Goal: Transaction & Acquisition: Purchase product/service

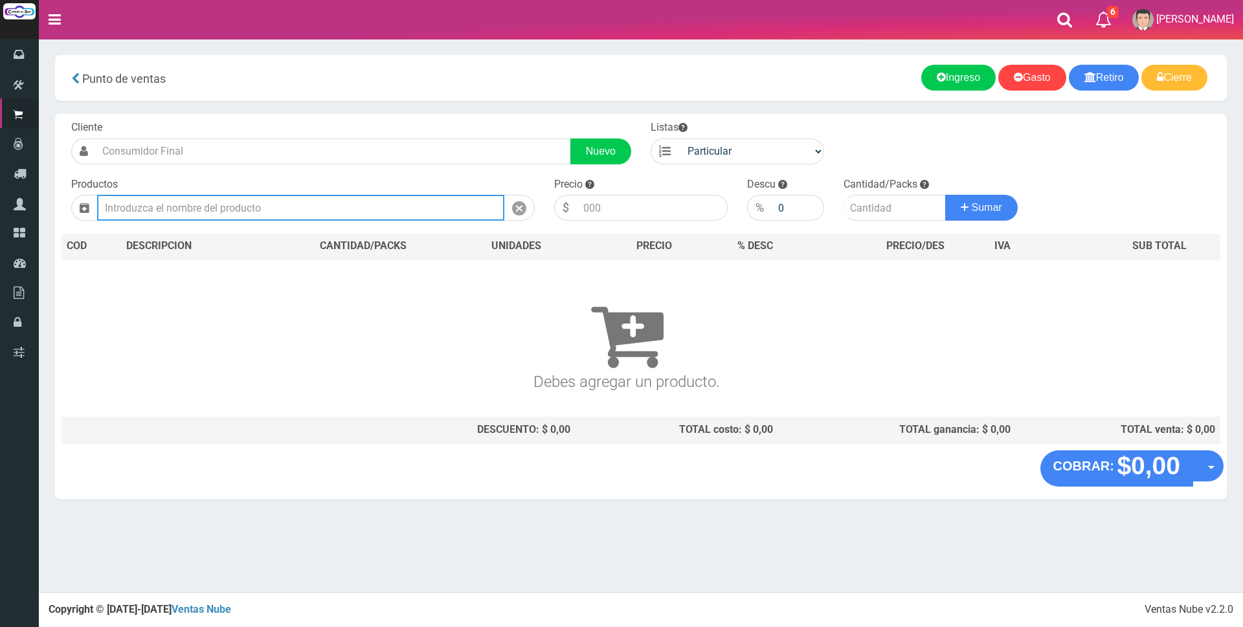
click at [434, 213] on input "text" at bounding box center [300, 208] width 407 height 26
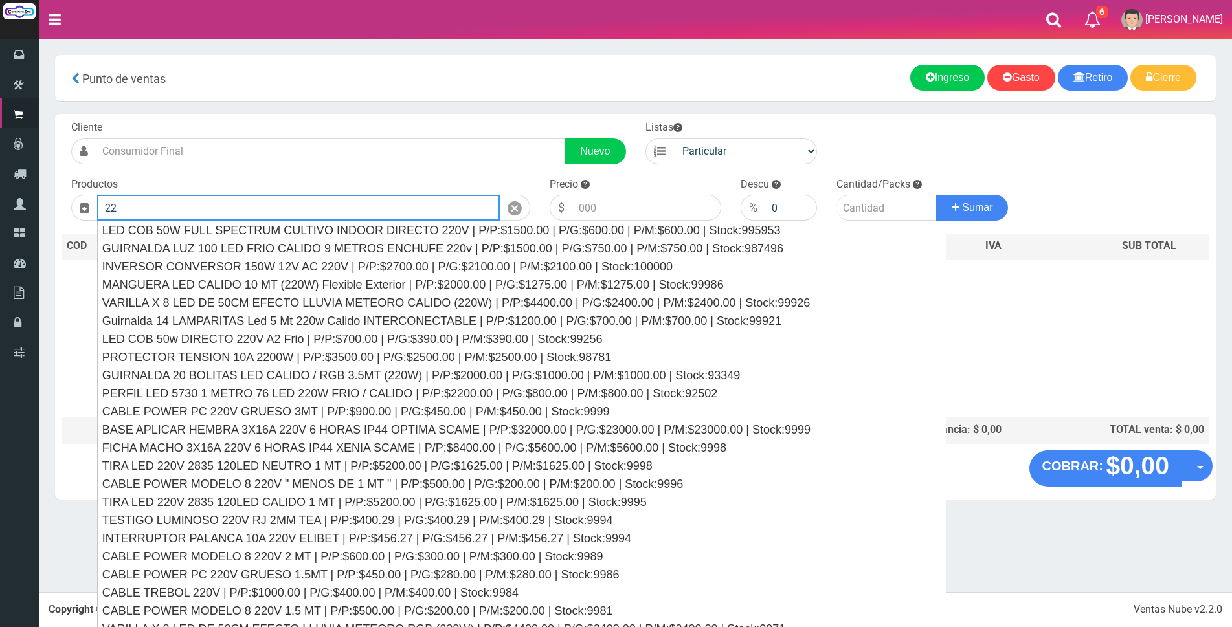
type input "2"
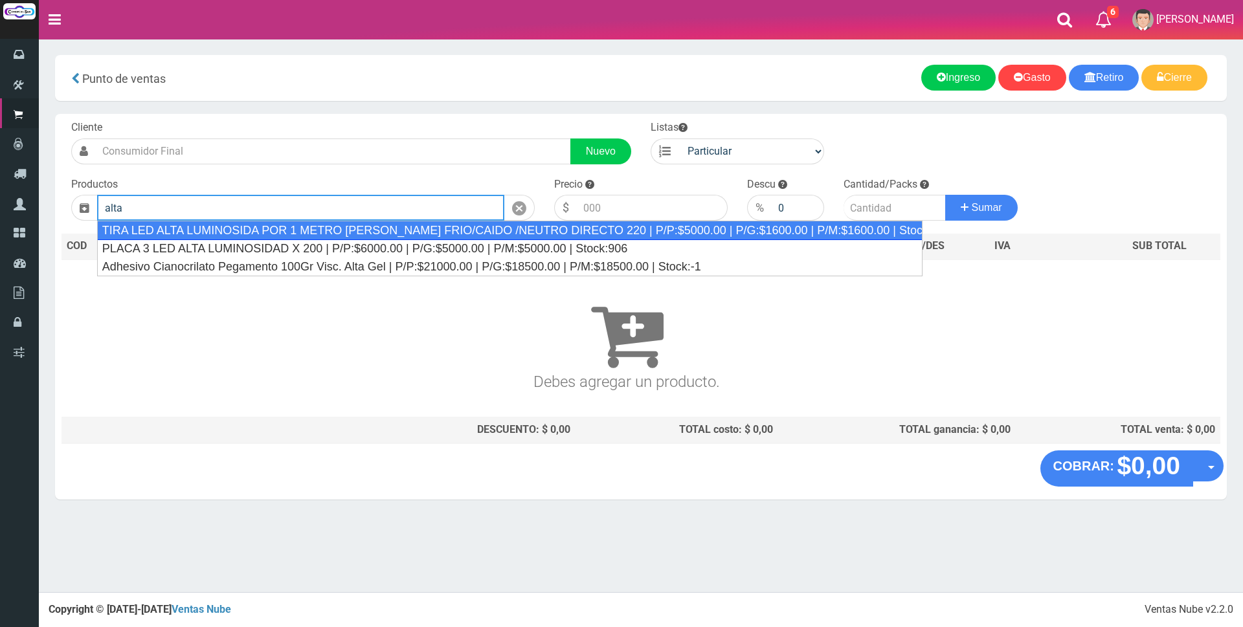
click at [495, 227] on div "TIRA LED ALTA LUMINOSIDA POR 1 METRO BLANCO FRIO/CAIDO /NEUTRO DIRECTO 220 | P/…" at bounding box center [510, 230] width 826 height 19
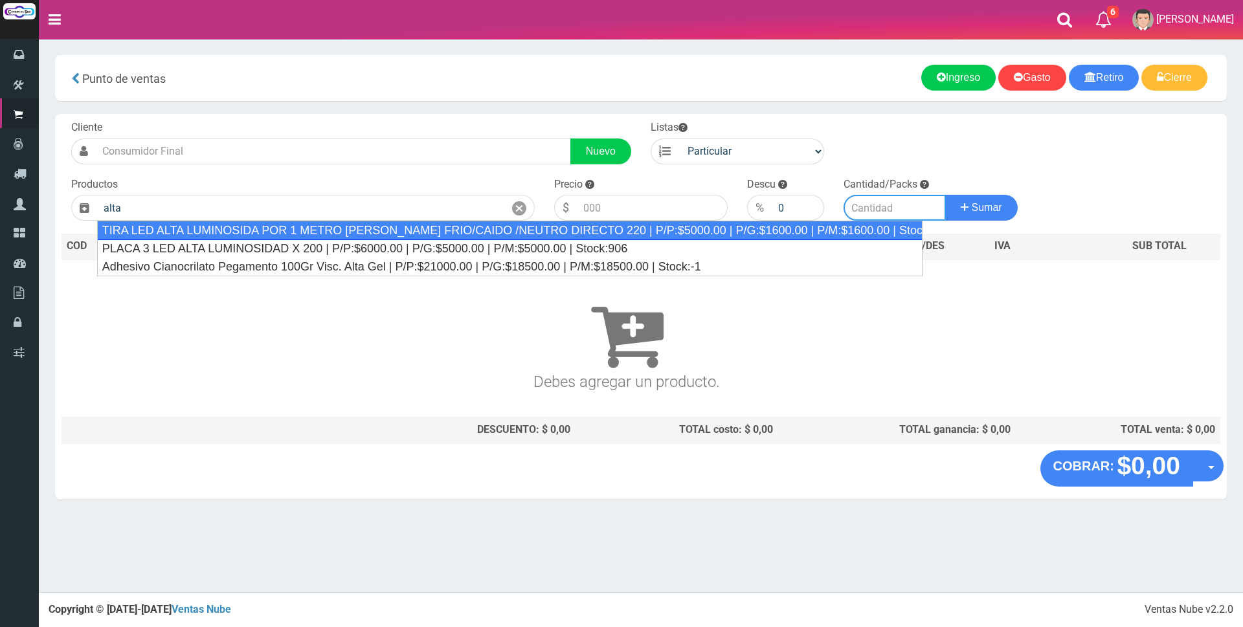
type input "TIRA LED ALTA LUMINOSIDA POR 1 METRO BLANCO FRIO/CAIDO /NEUTRO DIRECTO 220 | P/…"
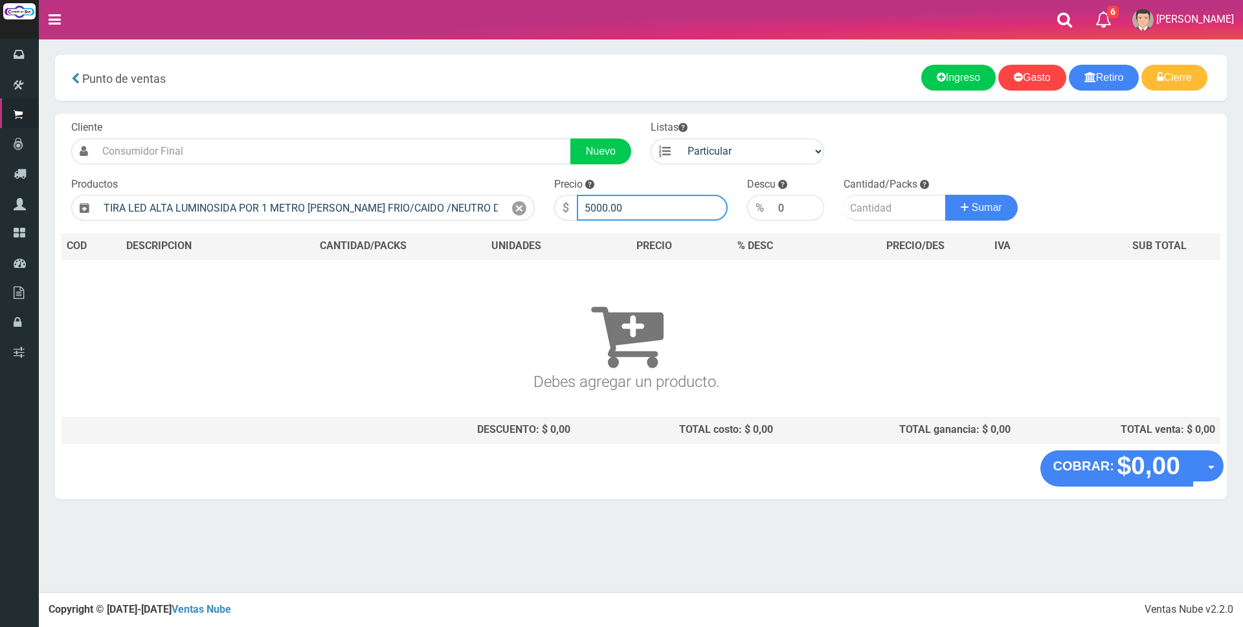
click at [671, 206] on input "5000.00" at bounding box center [652, 208] width 151 height 26
type input "5"
type input "7"
type input "8000"
click at [879, 204] on input "number" at bounding box center [895, 208] width 102 height 26
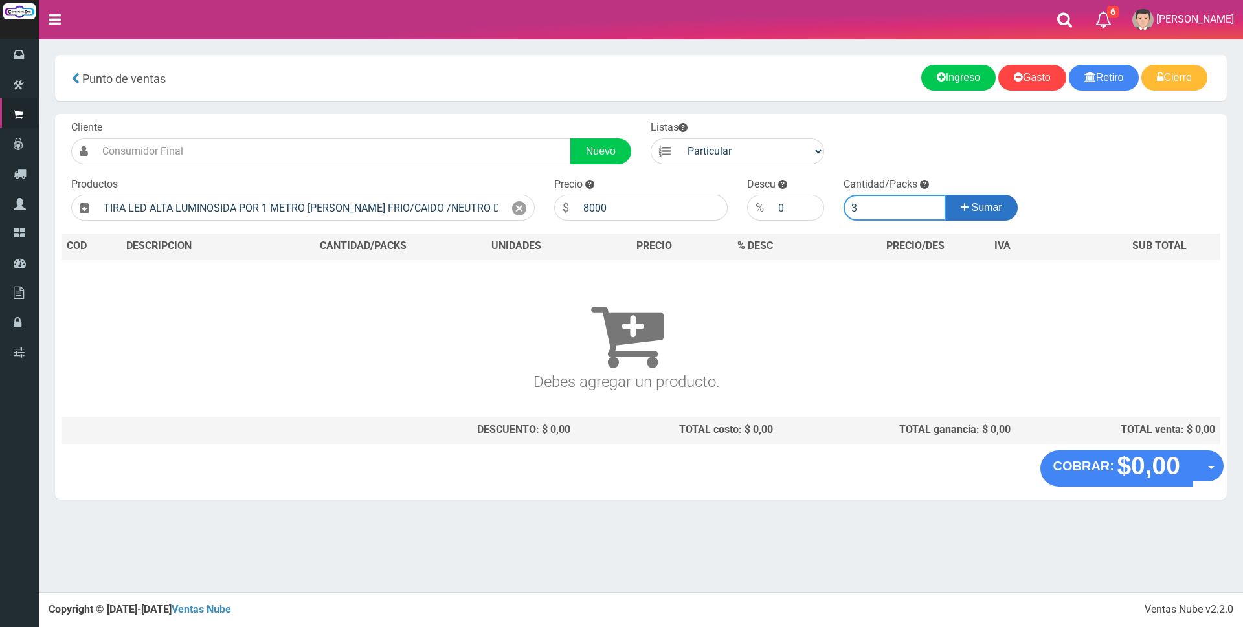
type input "3"
click at [996, 210] on span "Sumar" at bounding box center [987, 207] width 30 height 11
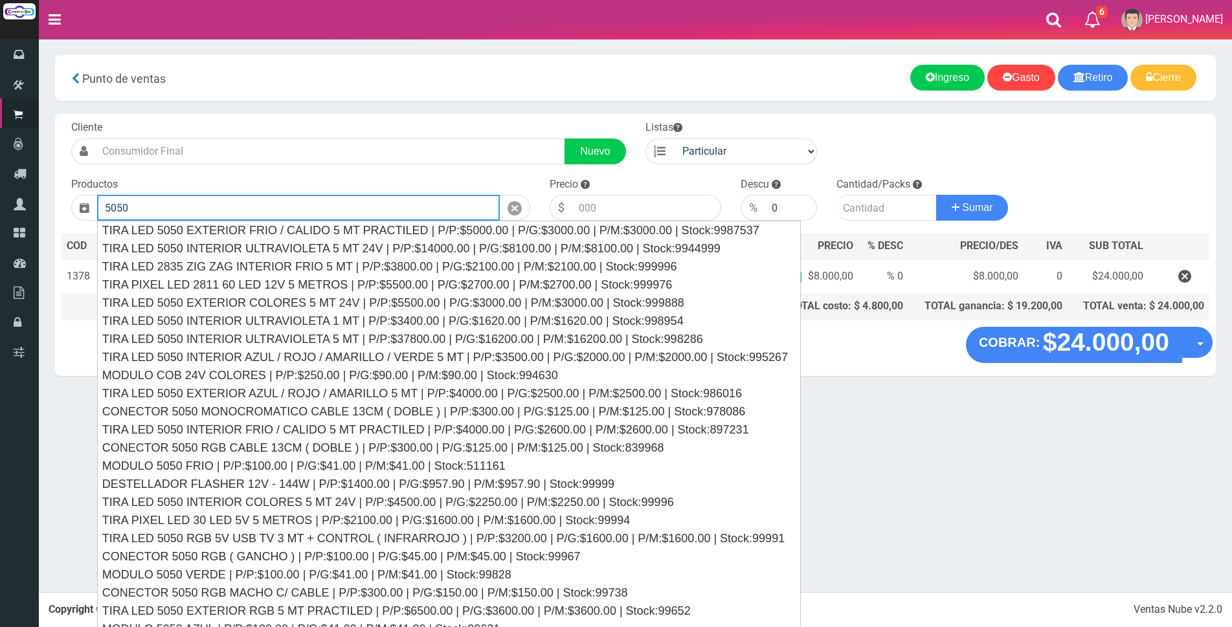
click at [404, 206] on input "5050" at bounding box center [298, 208] width 403 height 26
type input "5"
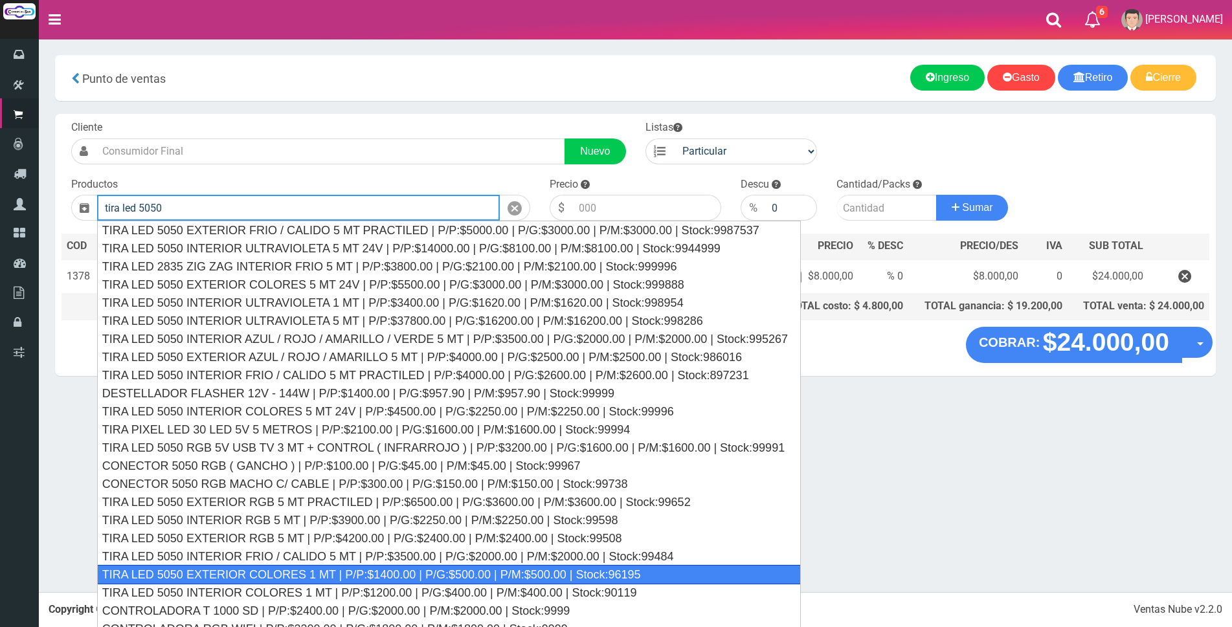
click at [444, 573] on div "TIRA LED 5050 EXTERIOR COLORES 1 MT | P/P:$1400.00 | P/G:$500.00 | P/M:$500.00 …" at bounding box center [449, 574] width 704 height 19
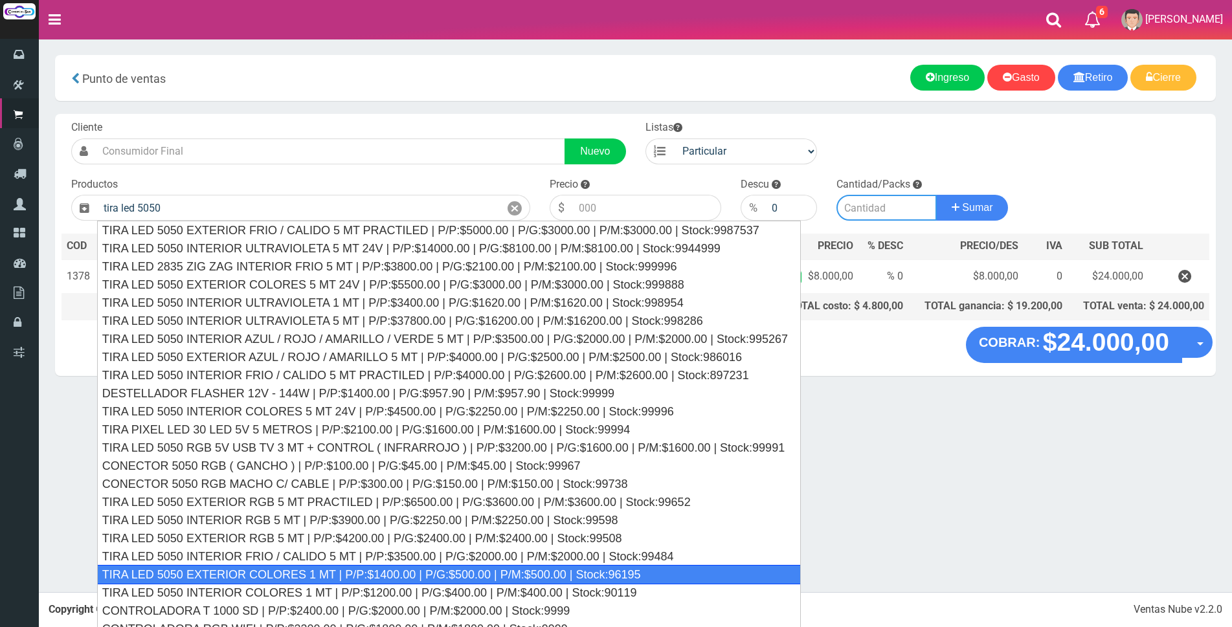
type input "TIRA LED 5050 EXTERIOR COLORES 1 MT | P/P:$1400.00 | P/G:$500.00 | P/M:$500.00 …"
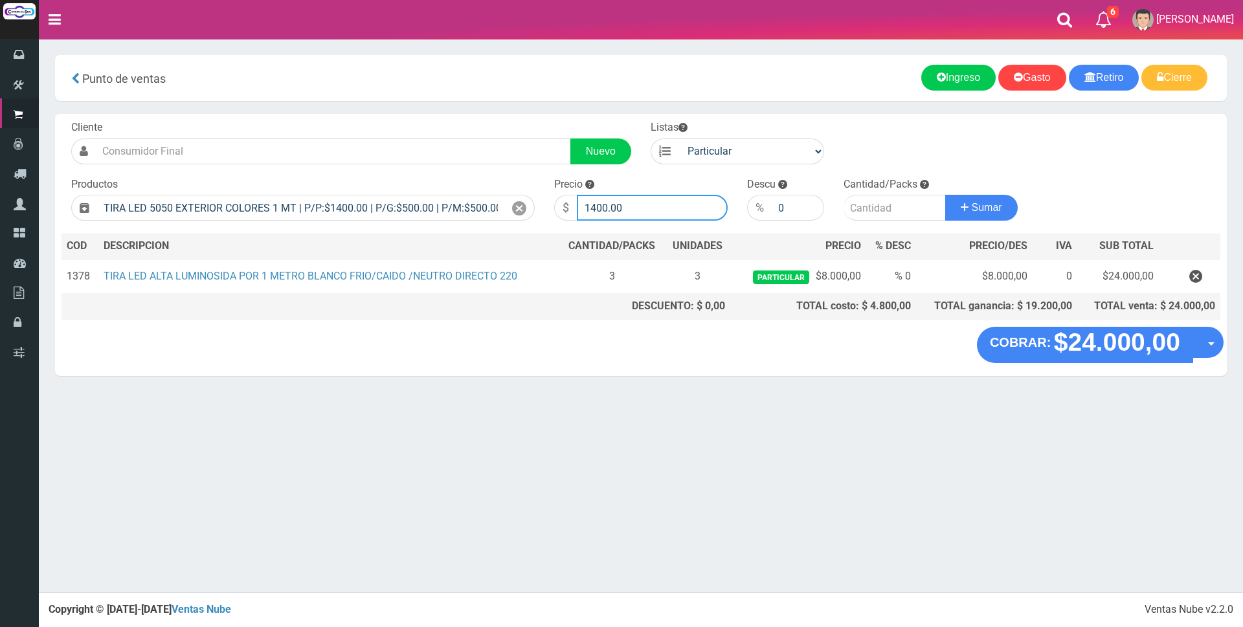
click at [652, 207] on input "1400.00" at bounding box center [652, 208] width 151 height 26
type input "1"
type input "2500"
click at [873, 210] on input "number" at bounding box center [895, 208] width 102 height 26
type input "1"
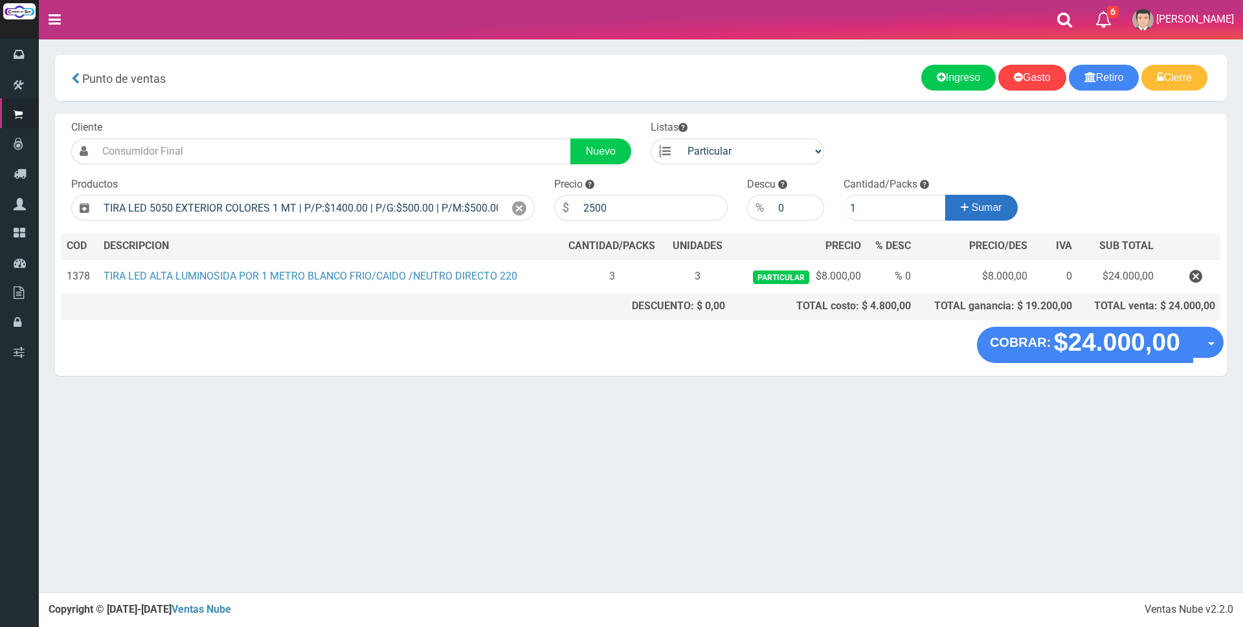
click at [1000, 201] on button "Sumar" at bounding box center [981, 208] width 73 height 26
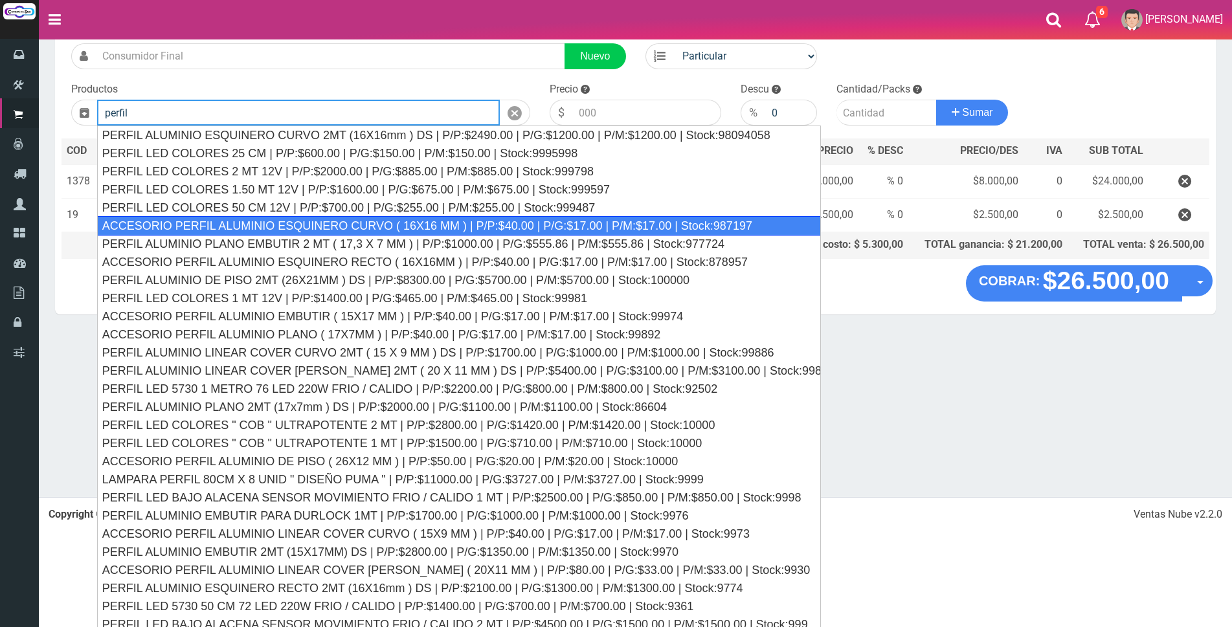
scroll to position [102, 0]
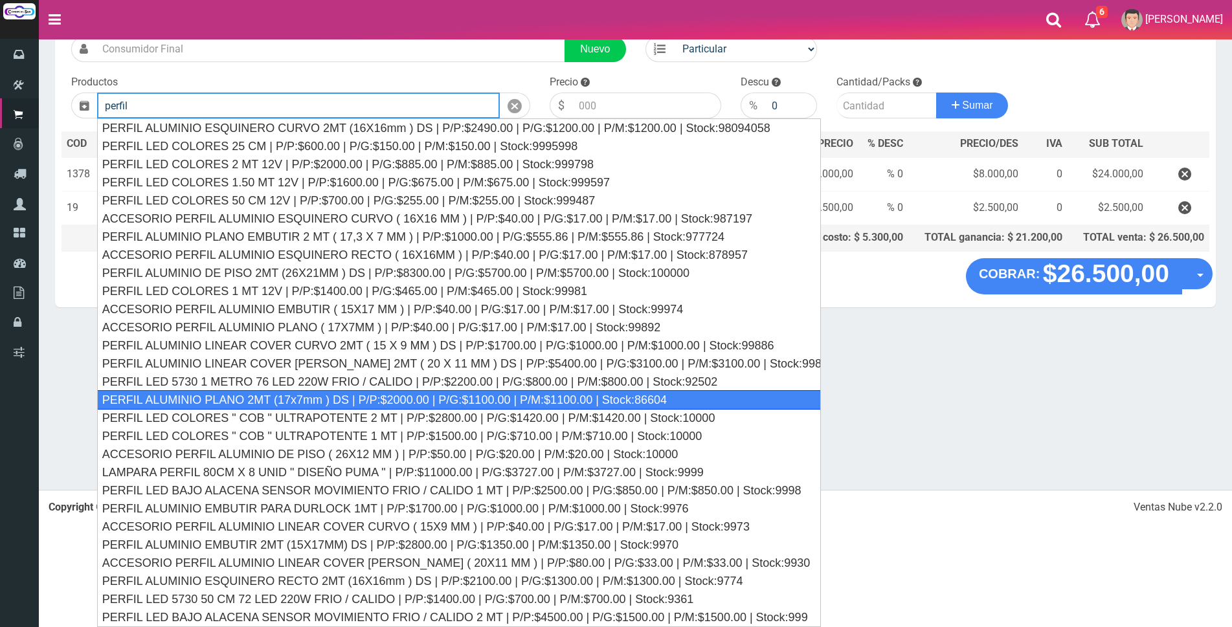
click at [422, 396] on div "PERFIL ALUMINIO PLANO 2MT (17x7mm ) DS | P/P:$2000.00 | P/G:$1100.00 | P/M:$110…" at bounding box center [459, 399] width 724 height 19
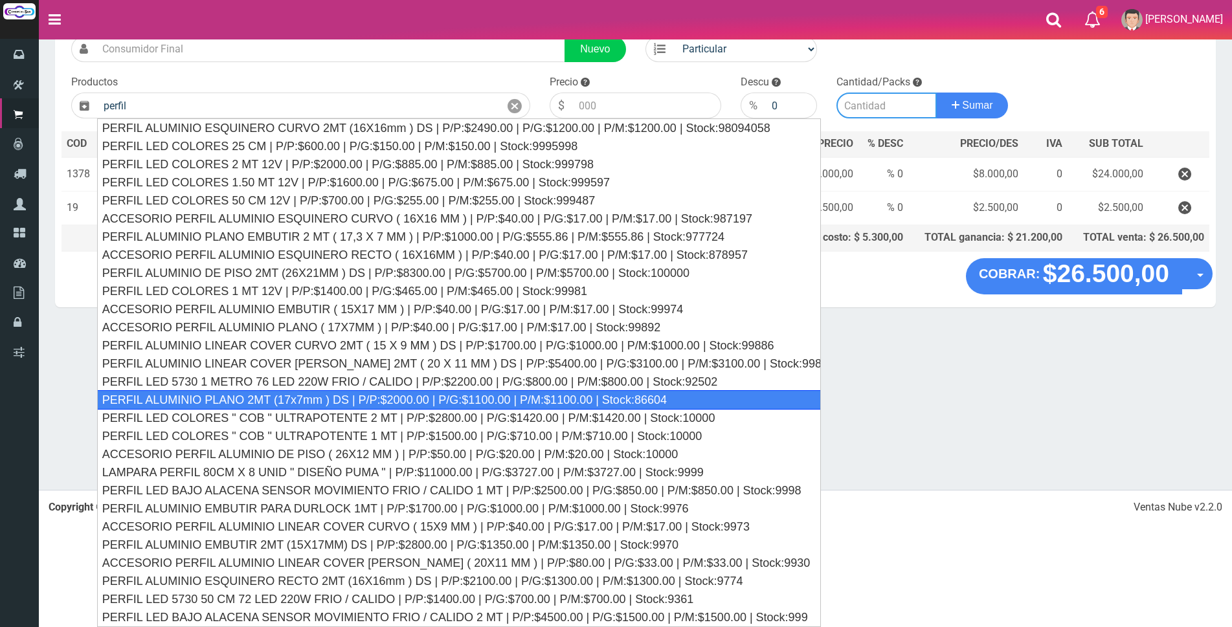
type input "PERFIL ALUMINIO PLANO 2MT (17x7mm ) DS | P/P:$2000.00 | P/G:$1100.00 | P/M:$110…"
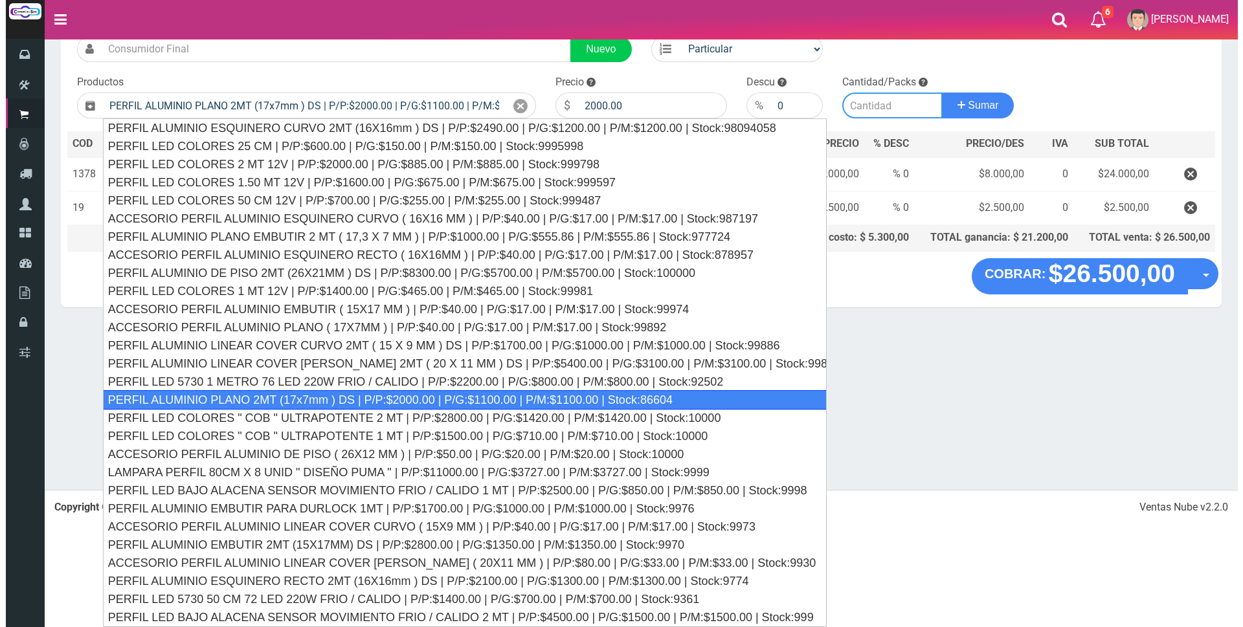
scroll to position [0, 0]
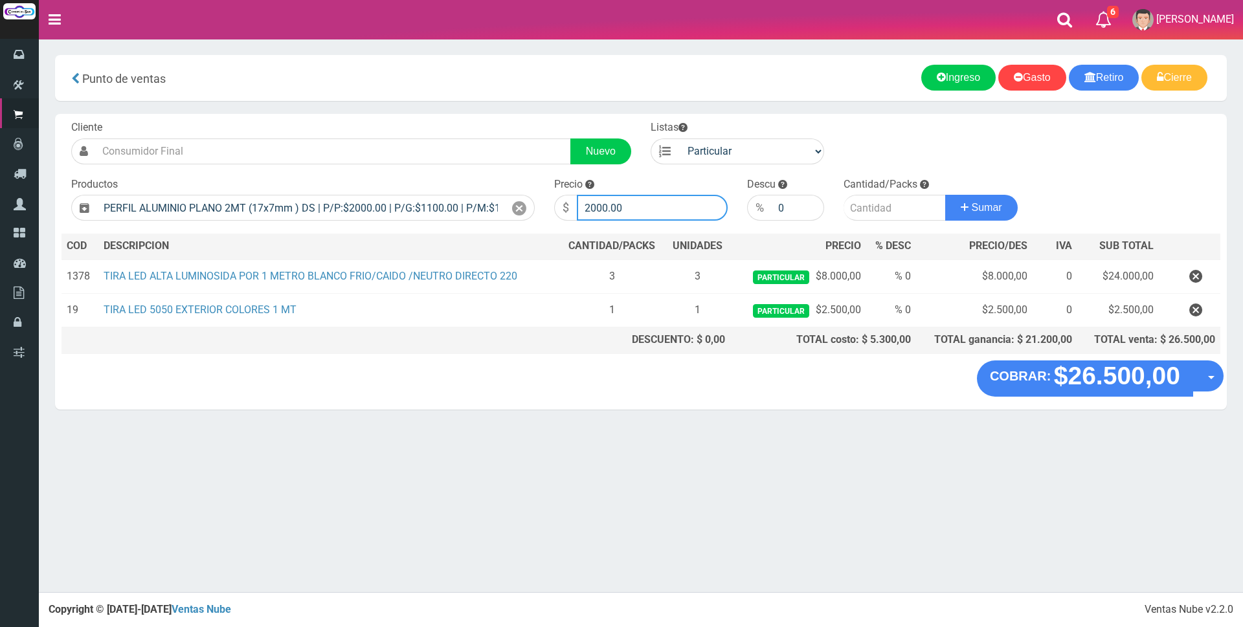
click at [669, 206] on input "2000.00" at bounding box center [652, 208] width 151 height 26
type input "2"
type input "7000"
click at [870, 203] on input "number" at bounding box center [895, 208] width 102 height 26
type input "2"
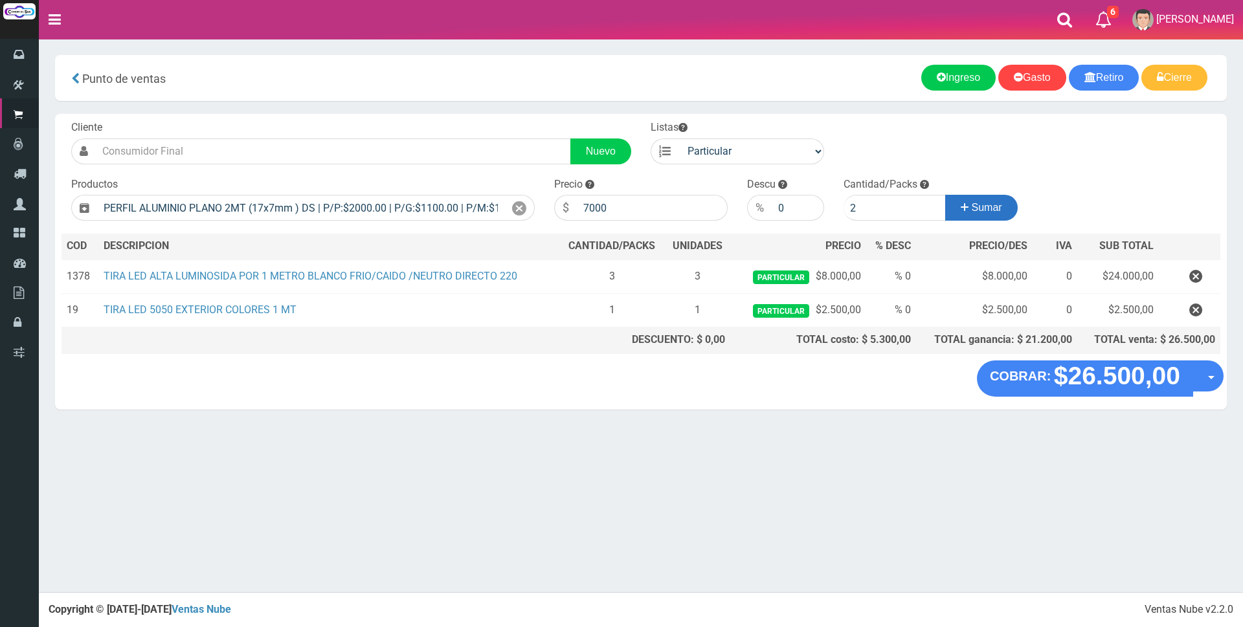
click at [963, 210] on icon at bounding box center [965, 207] width 8 height 19
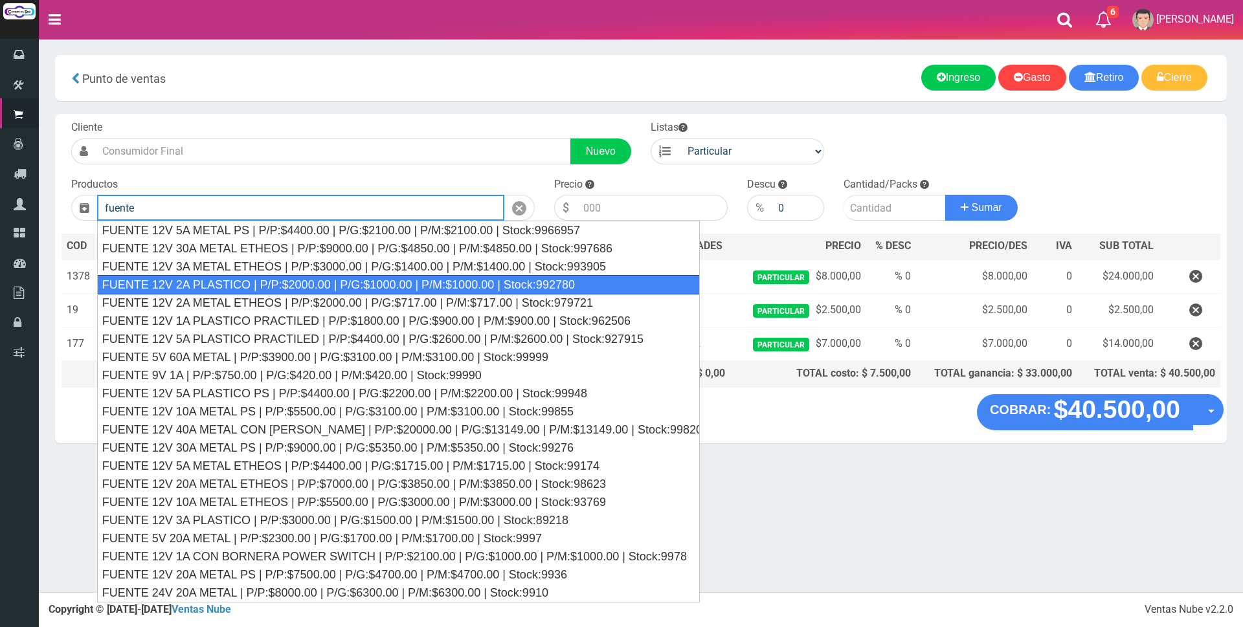
click at [282, 282] on div "FUENTE 12V 2A PLASTICO | P/P:$2000.00 | P/G:$1000.00 | P/M:$1000.00 | Stock:992…" at bounding box center [398, 284] width 603 height 19
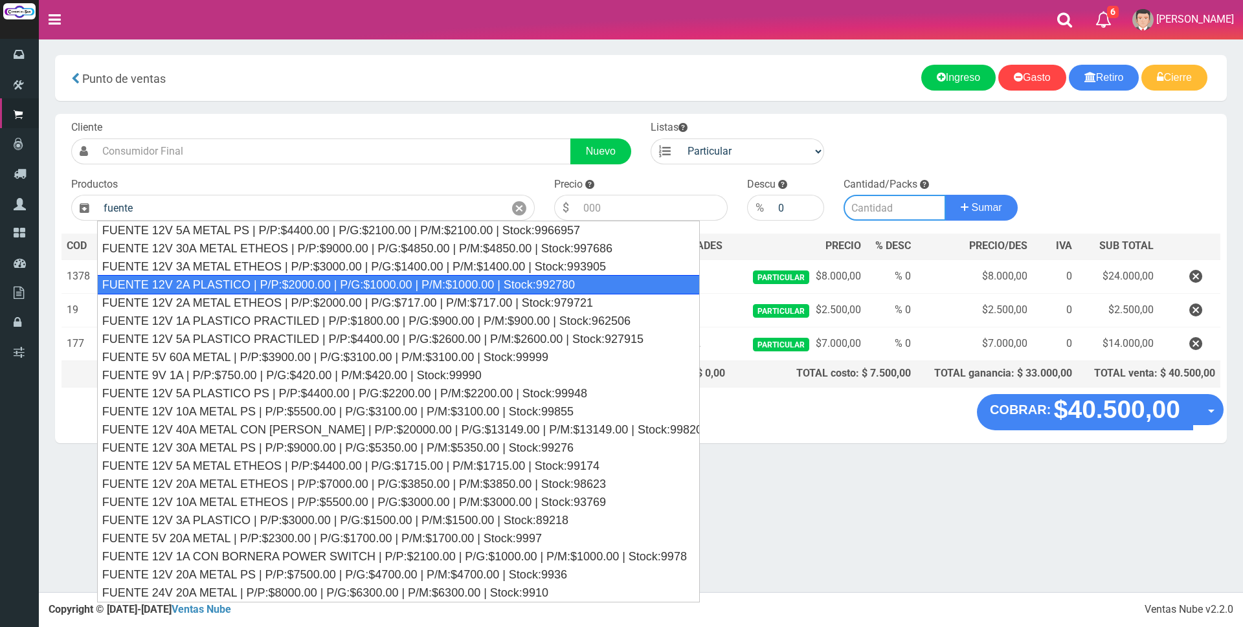
type input "FUENTE 12V 2A PLASTICO | P/P:$2000.00 | P/G:$1000.00 | P/M:$1000.00 | Stock:992…"
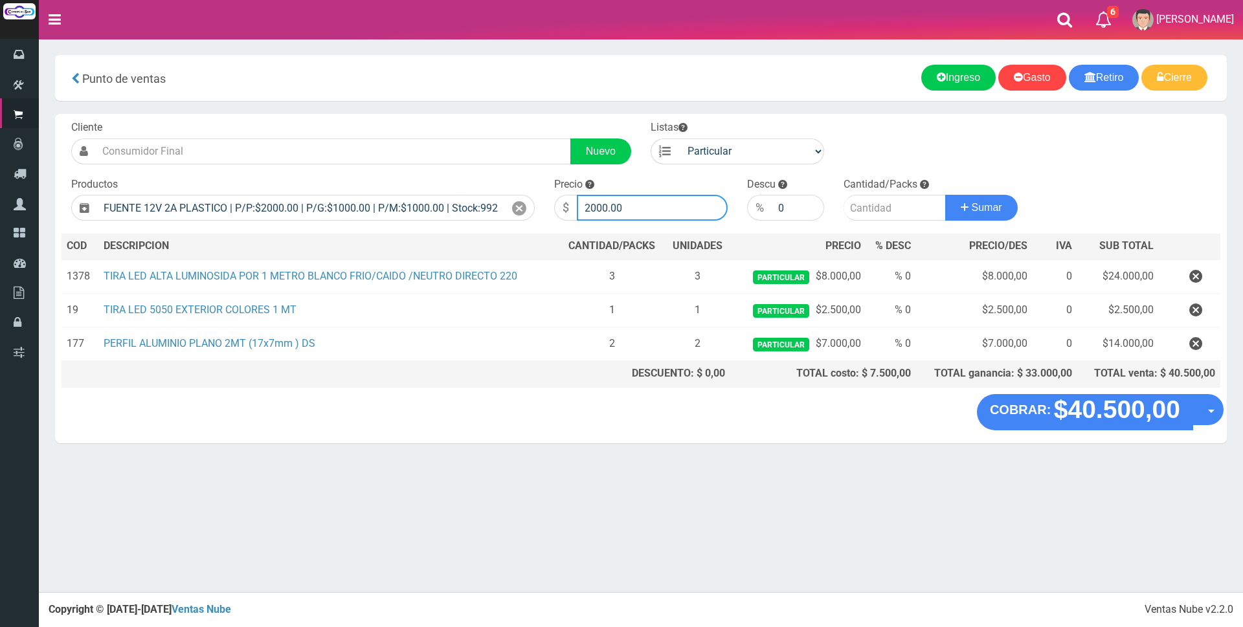
click at [673, 208] on input "2000.00" at bounding box center [652, 208] width 151 height 26
type input "2"
type input "6500"
click at [885, 211] on input "number" at bounding box center [895, 208] width 102 height 26
type input "1"
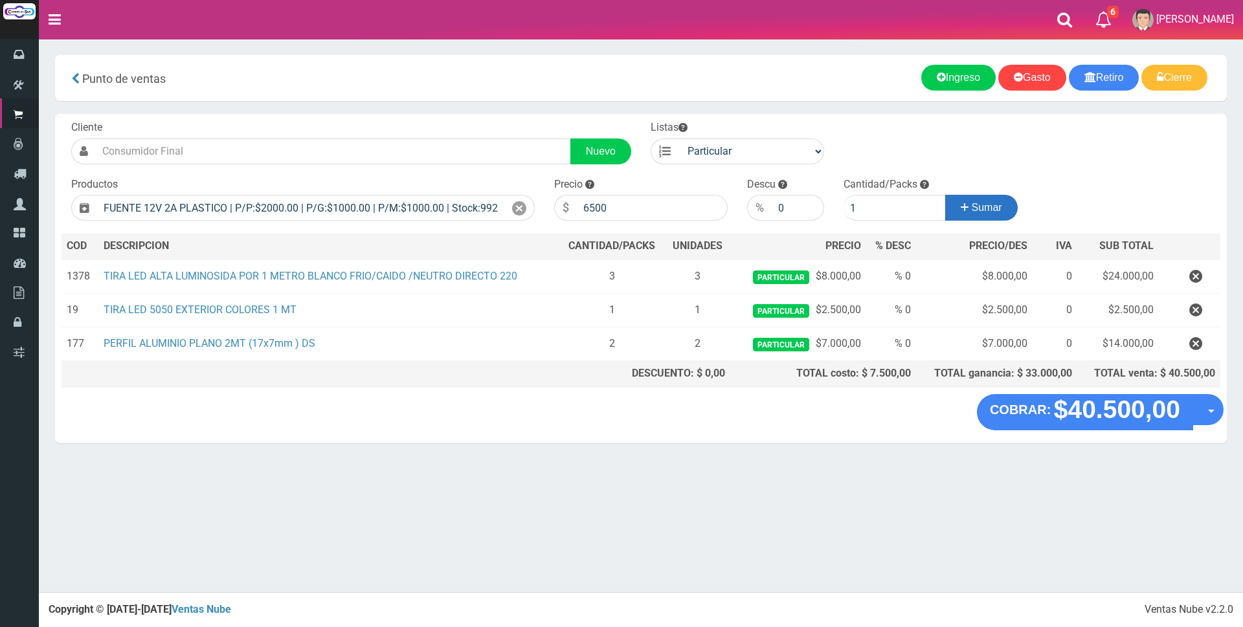
click at [984, 210] on span "Sumar" at bounding box center [987, 207] width 30 height 11
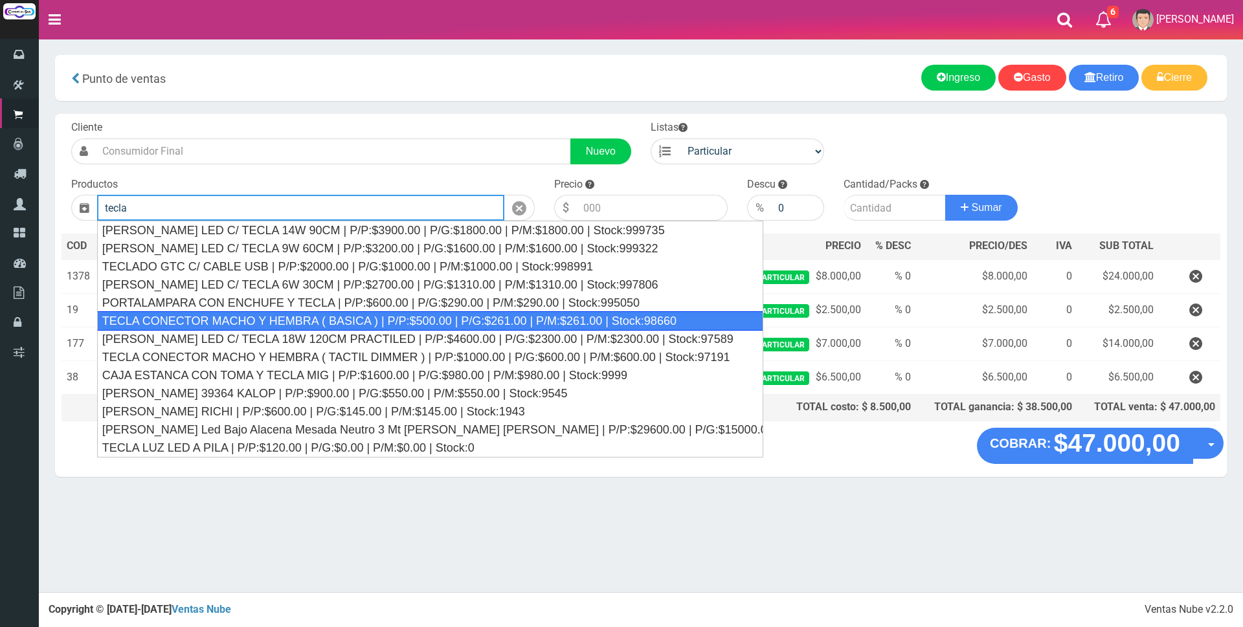
click at [455, 315] on div "TECLA CONECTOR MACHO Y HEMBRA ( BASICA ) | P/P:$500.00 | P/G:$261.00 | P/M:$261…" at bounding box center [430, 320] width 666 height 19
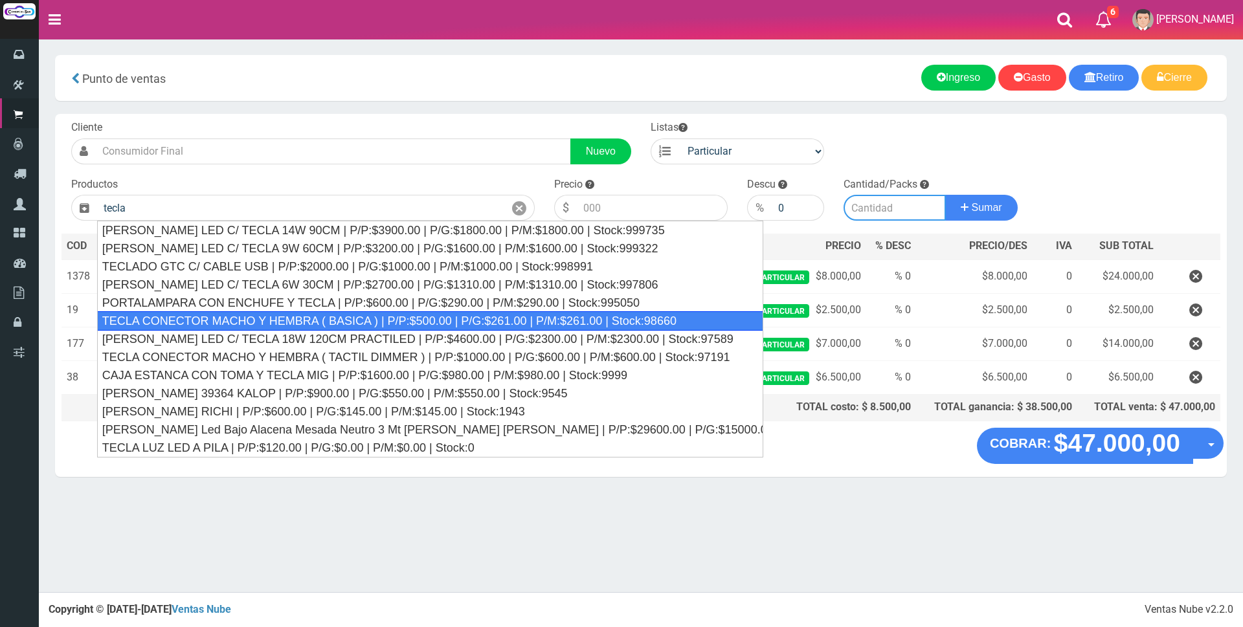
type input "TECLA CONECTOR MACHO Y HEMBRA ( BASICA ) | P/P:$500.00 | P/G:$261.00 | P/M:$261…"
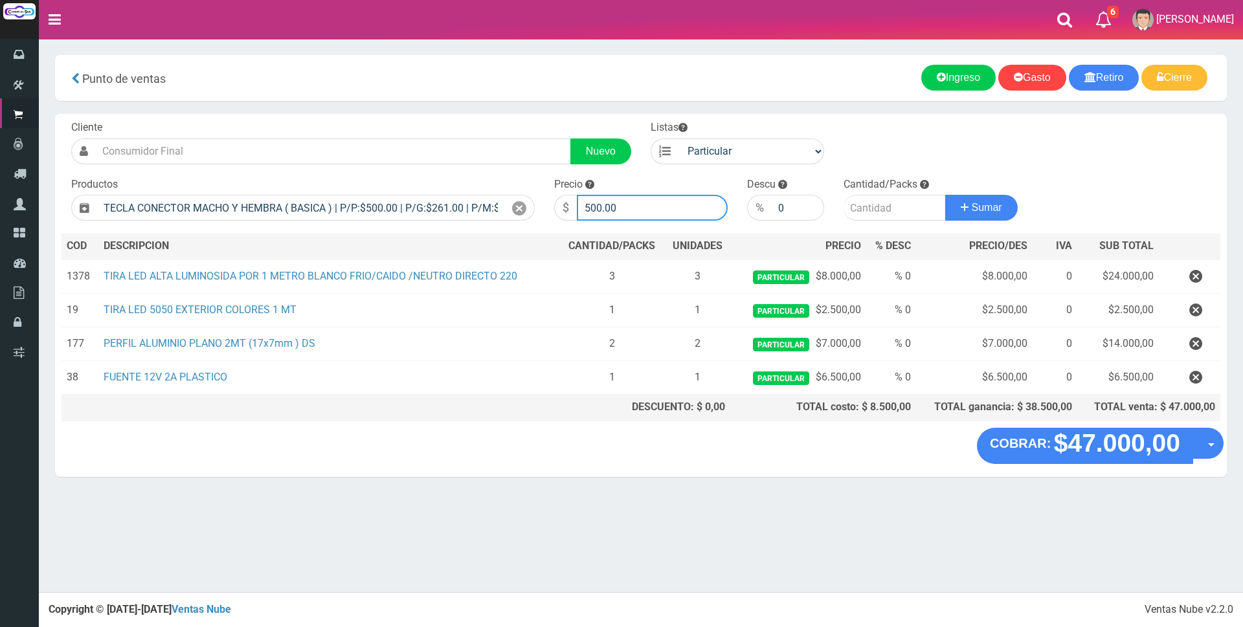
click at [653, 212] on input "500.00" at bounding box center [652, 208] width 151 height 26
type input "5"
type input "3000"
click at [860, 207] on input "number" at bounding box center [895, 208] width 102 height 26
type input "1"
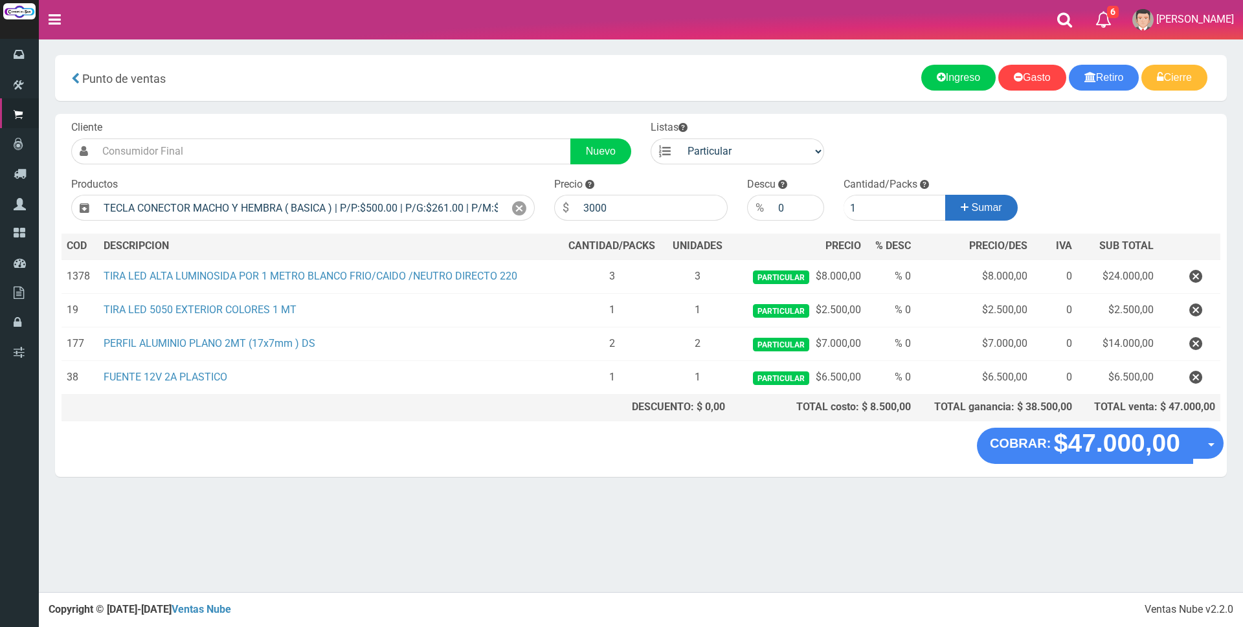
click at [980, 207] on span "Sumar" at bounding box center [987, 207] width 30 height 11
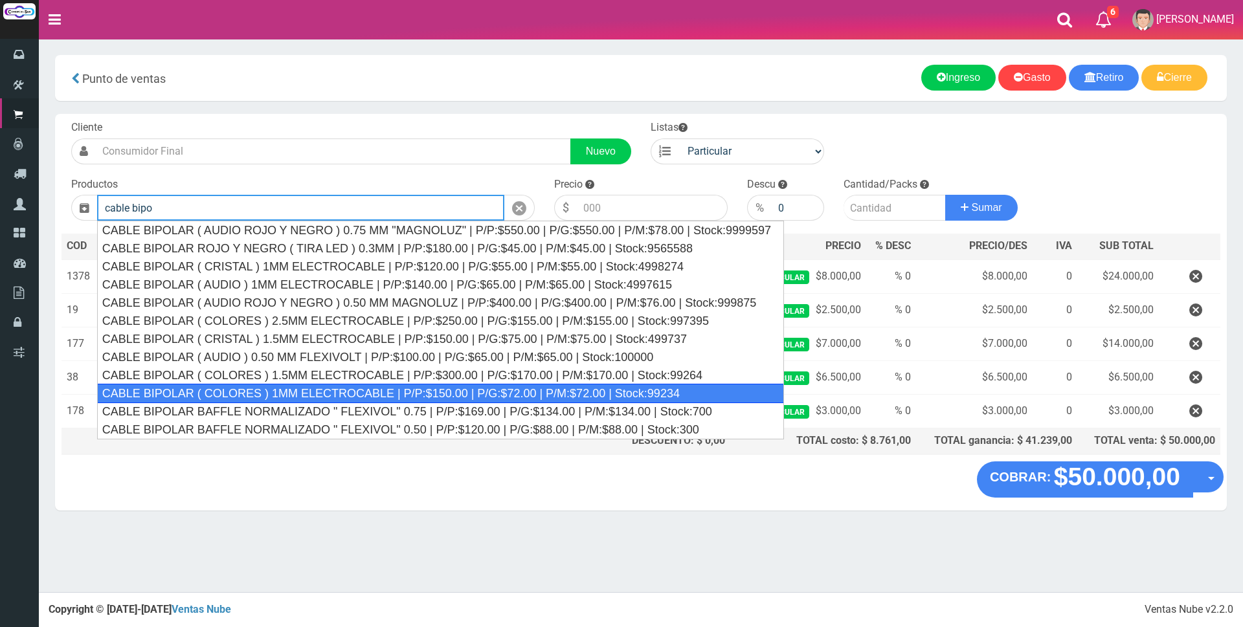
click at [526, 392] on div "CABLE BIPOLAR ( COLORES ) 1MM ELECTROCABLE | P/P:$150.00 | P/G:$72.00 | P/M:$72…" at bounding box center [440, 393] width 687 height 19
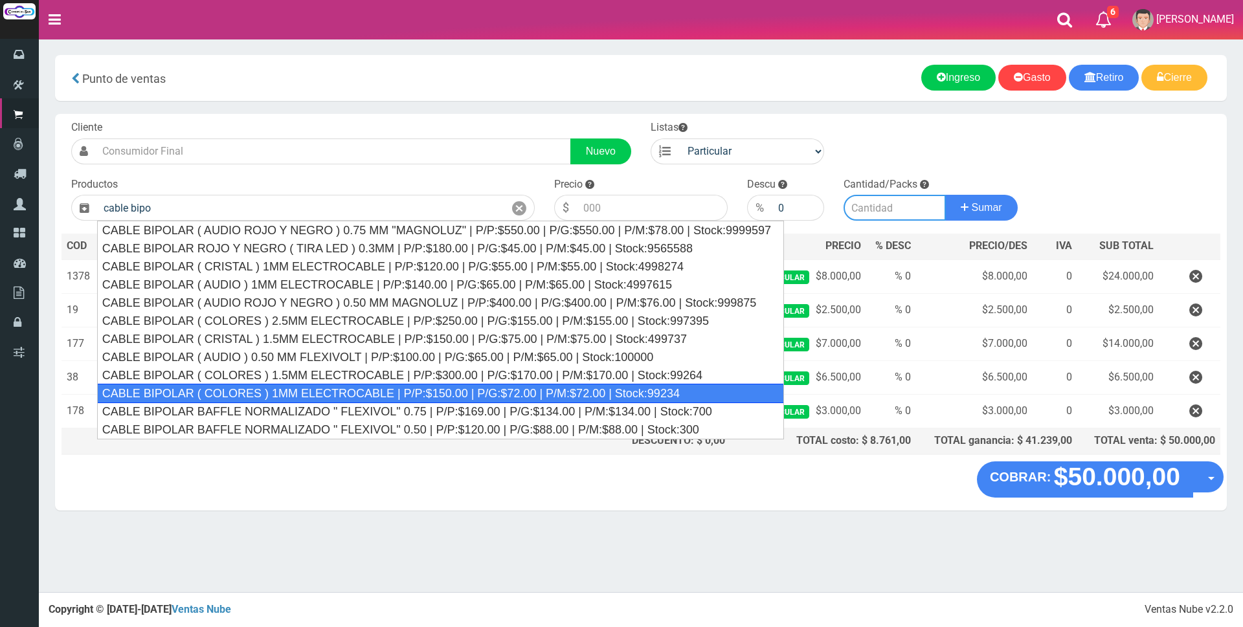
type input "CABLE BIPOLAR ( COLORES ) 1MM ELECTROCABLE | P/P:$150.00 | P/G:$72.00 | P/M:$72…"
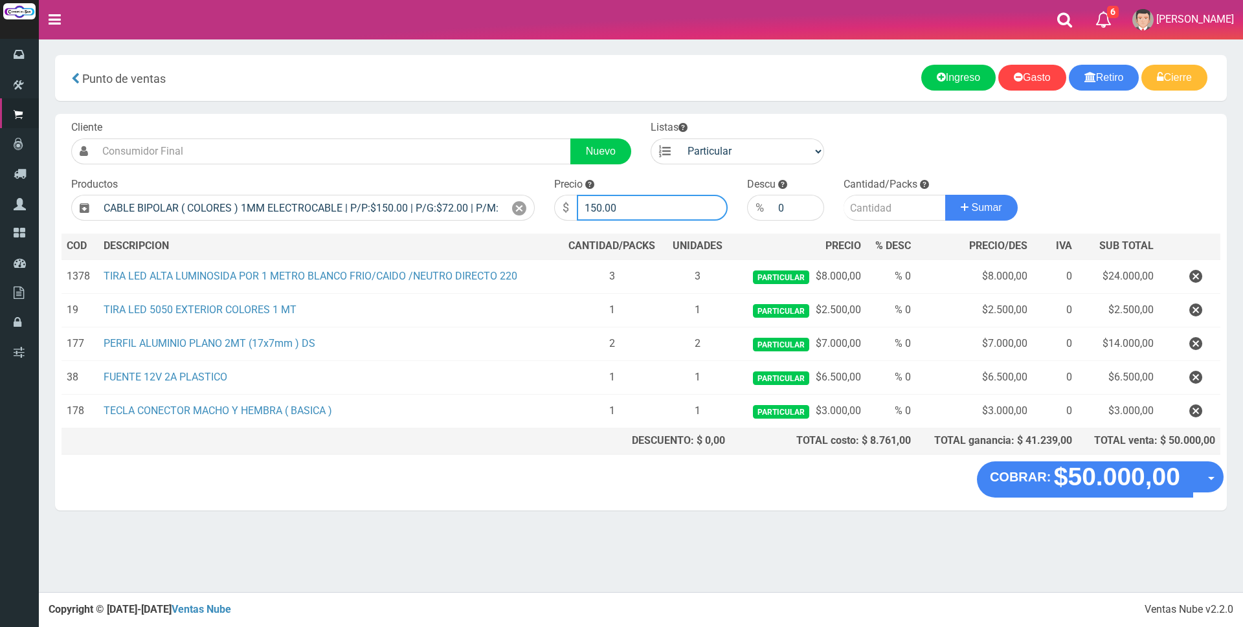
click at [640, 211] on input "150.00" at bounding box center [652, 208] width 151 height 26
type input "1"
type input "1200"
click at [887, 206] on input "number" at bounding box center [895, 208] width 102 height 26
type input "2"
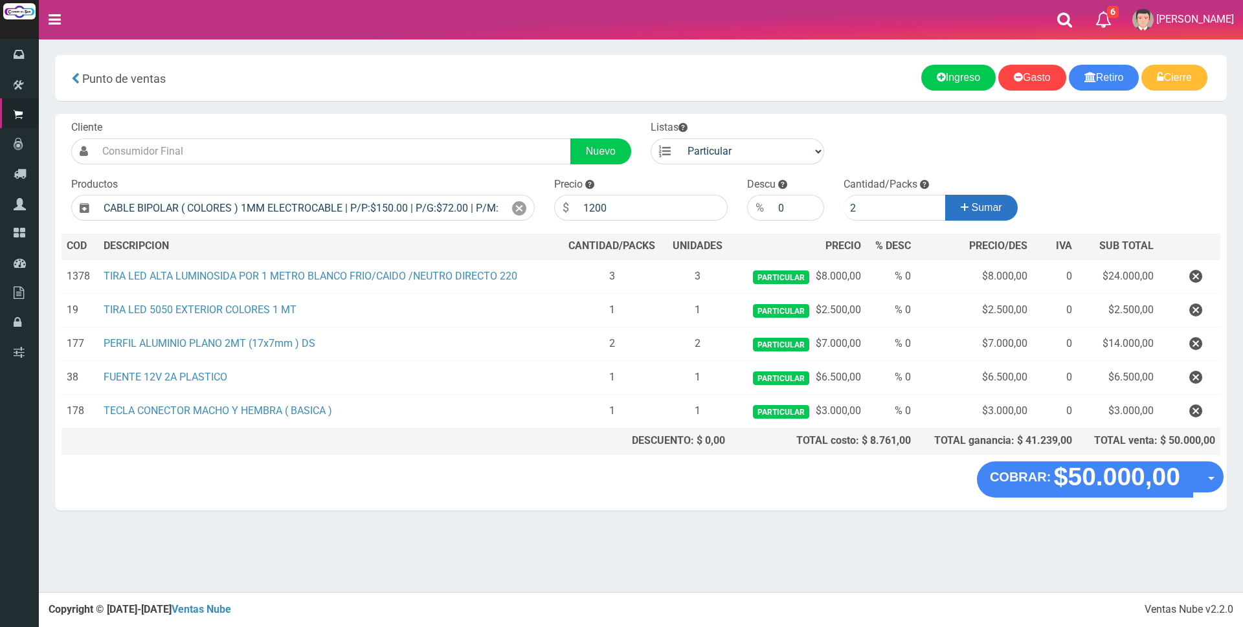
click at [964, 206] on icon at bounding box center [965, 207] width 8 height 19
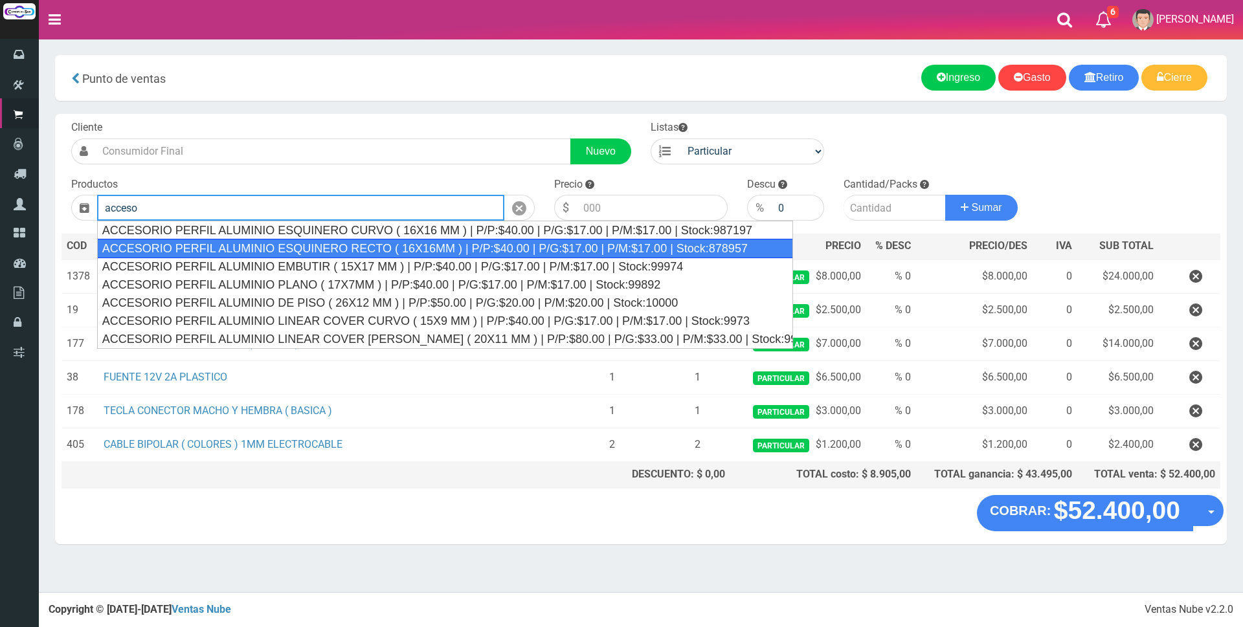
click at [655, 241] on div "ACCESORIO PERFIL ALUMINIO ESQUINERO RECTO ( 16X16MM ) | P/P:$40.00 | P/G:$17.00…" at bounding box center [445, 248] width 696 height 19
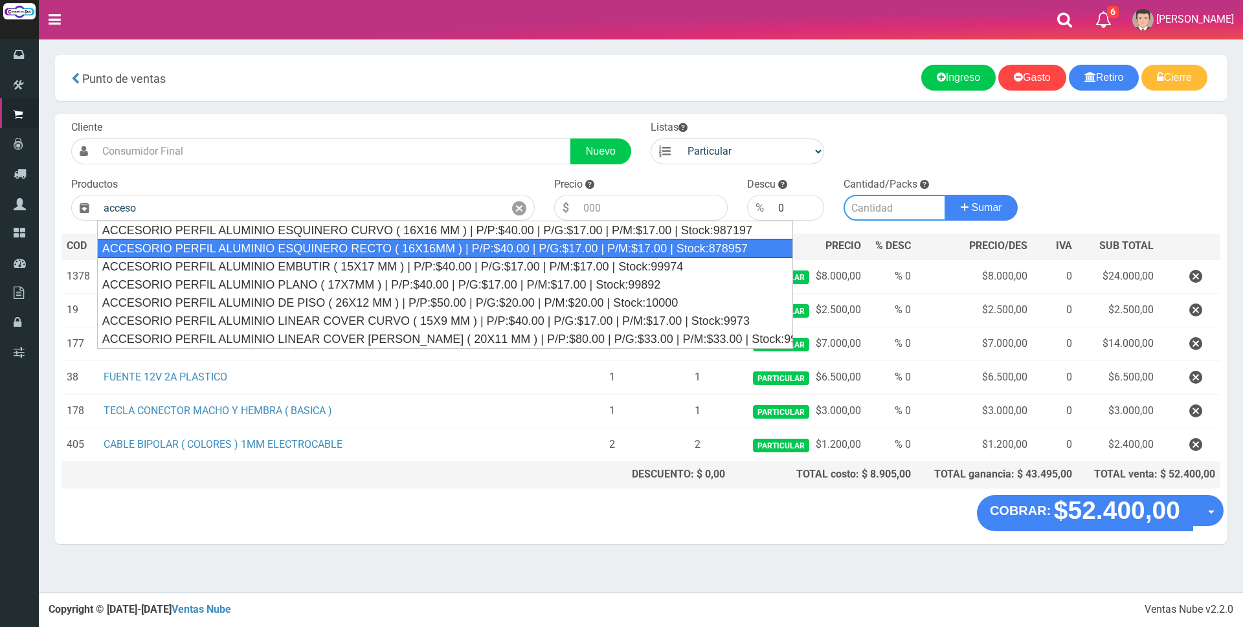
type input "ACCESORIO PERFIL ALUMINIO ESQUINERO RECTO ( 16X16MM ) | P/P:$40.00 | P/G:$17.00…"
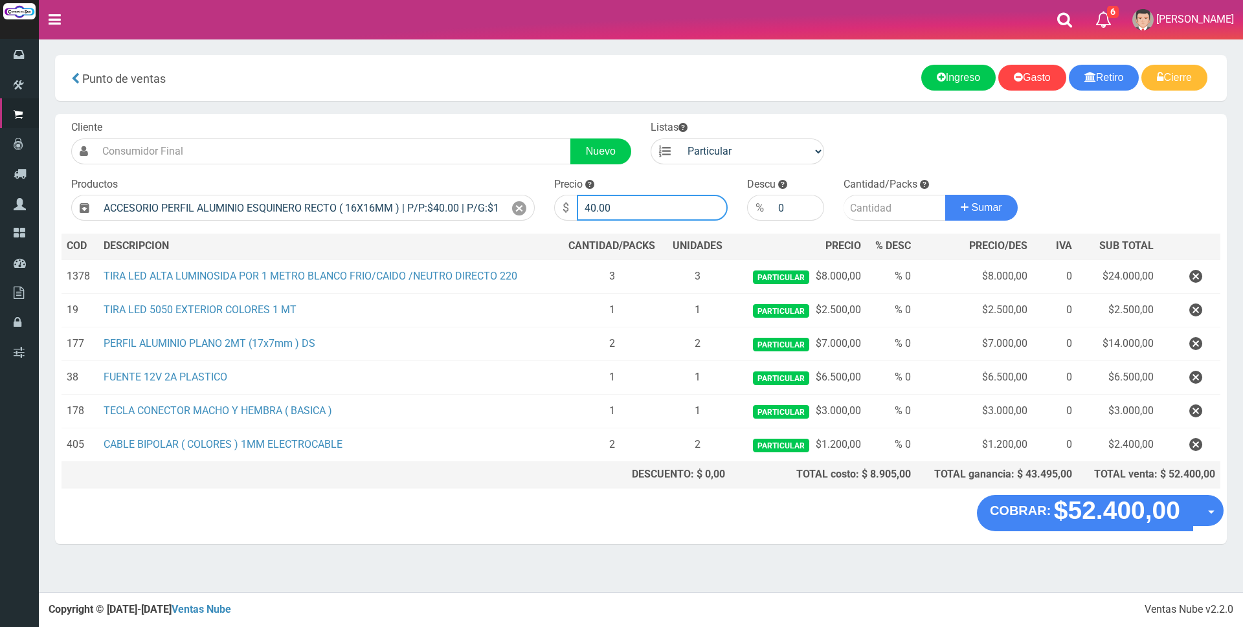
click at [653, 212] on input "40.00" at bounding box center [652, 208] width 151 height 26
type input "4"
type input "100"
click at [883, 203] on input "number" at bounding box center [895, 208] width 102 height 26
type input "8"
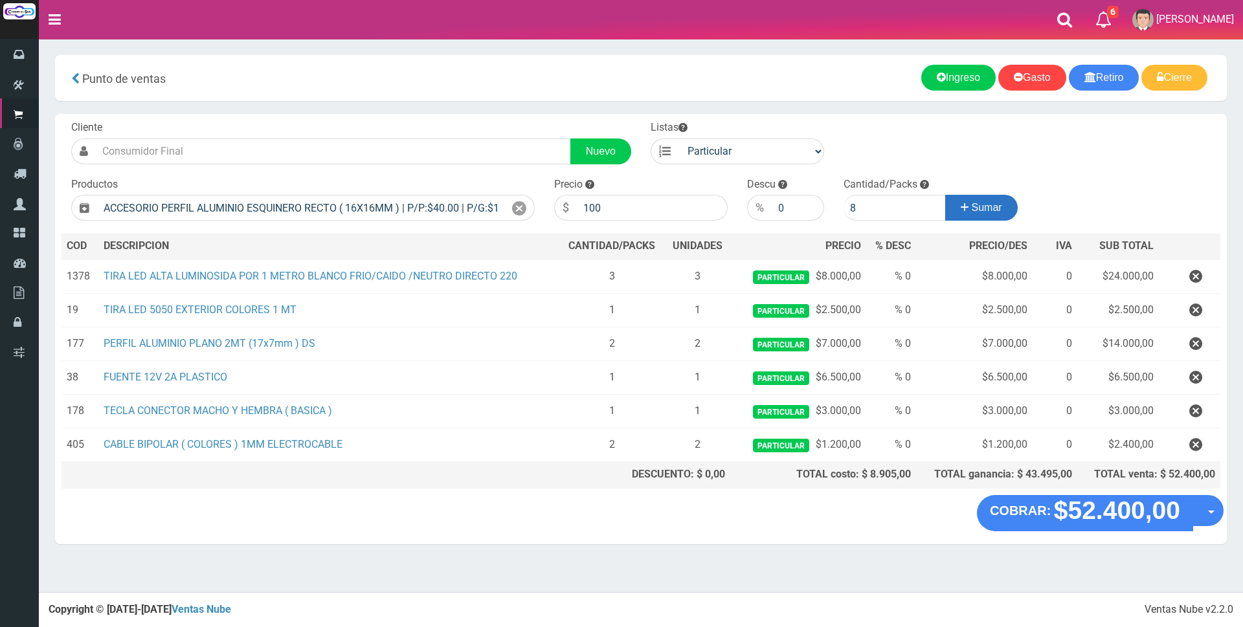
click at [967, 202] on button "Sumar" at bounding box center [981, 208] width 73 height 26
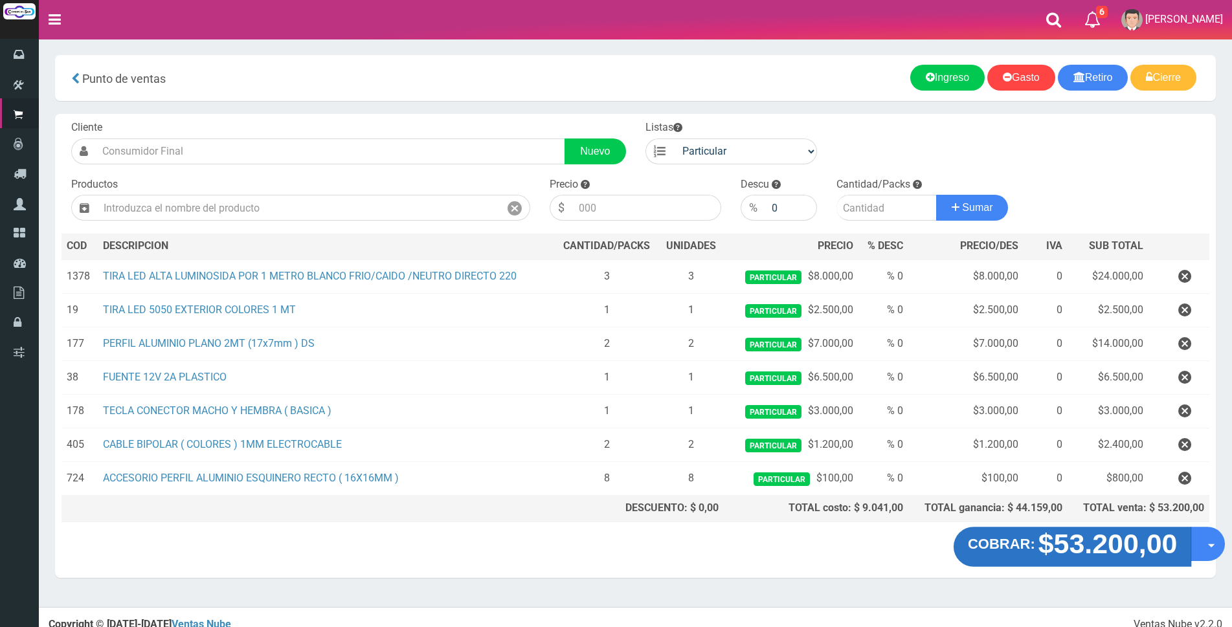
click at [1072, 548] on strong "$53.200,00" at bounding box center [1108, 544] width 139 height 30
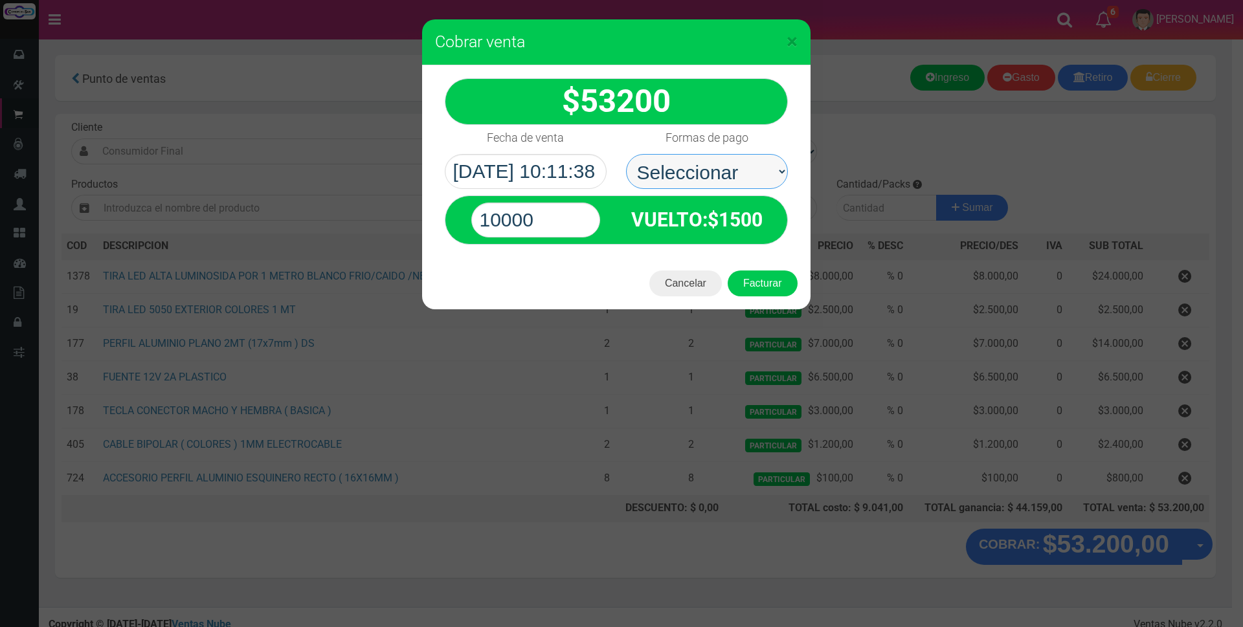
click at [743, 168] on select "Seleccionar Efectivo Tarjeta de Crédito Depósito Débito" at bounding box center [707, 171] width 162 height 35
select select "Tarjeta de Crédito"
click at [626, 154] on select "Seleccionar Efectivo Tarjeta de Crédito Depósito Débito" at bounding box center [707, 171] width 162 height 35
click at [549, 214] on input "10000" at bounding box center [535, 220] width 129 height 35
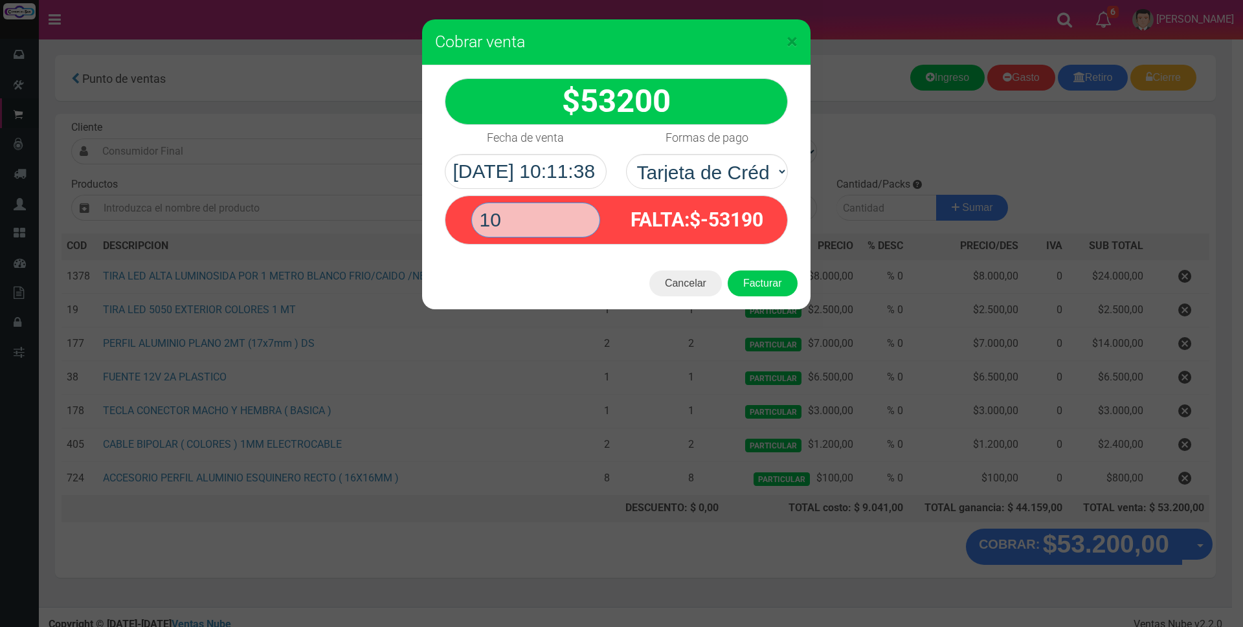
type input "1"
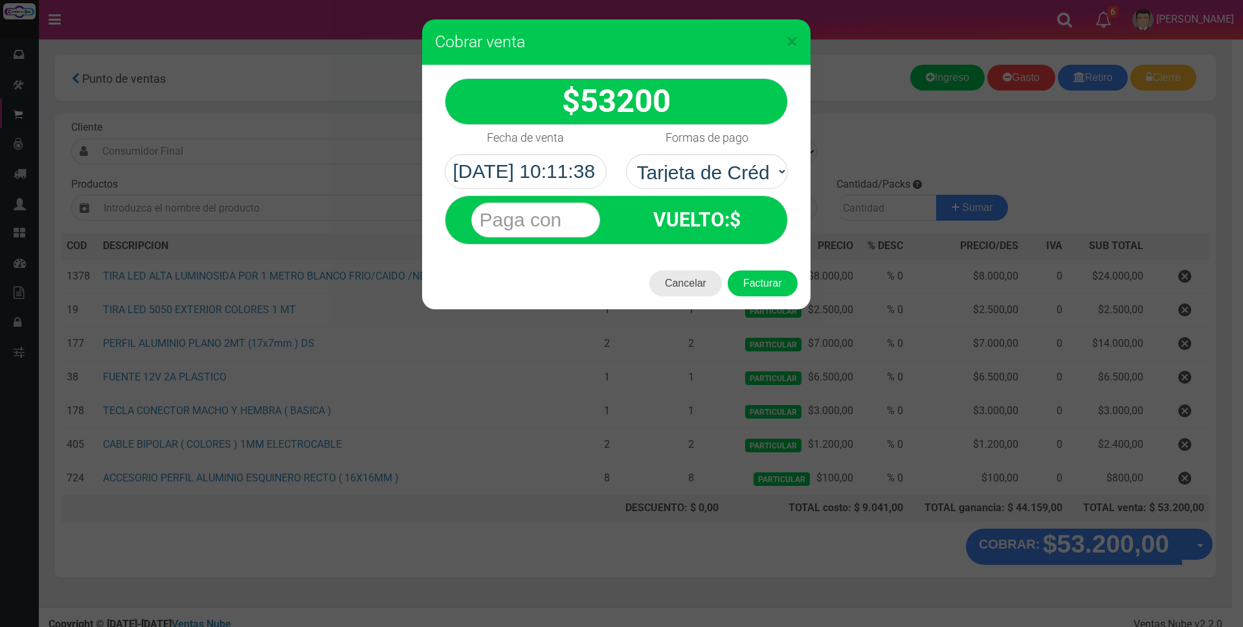
click at [675, 286] on button "Cancelar" at bounding box center [685, 284] width 73 height 26
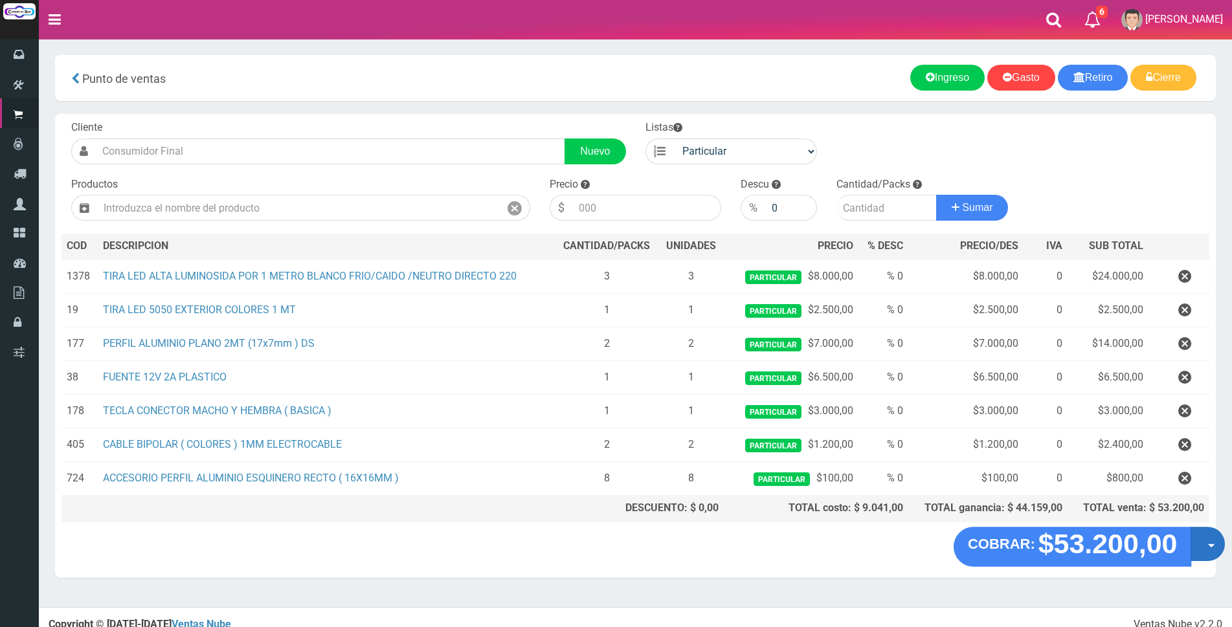
click at [1192, 552] on button "Opciones" at bounding box center [1208, 544] width 34 height 34
click at [1192, 577] on link "Crear presupuesto" at bounding box center [1166, 578] width 116 height 30
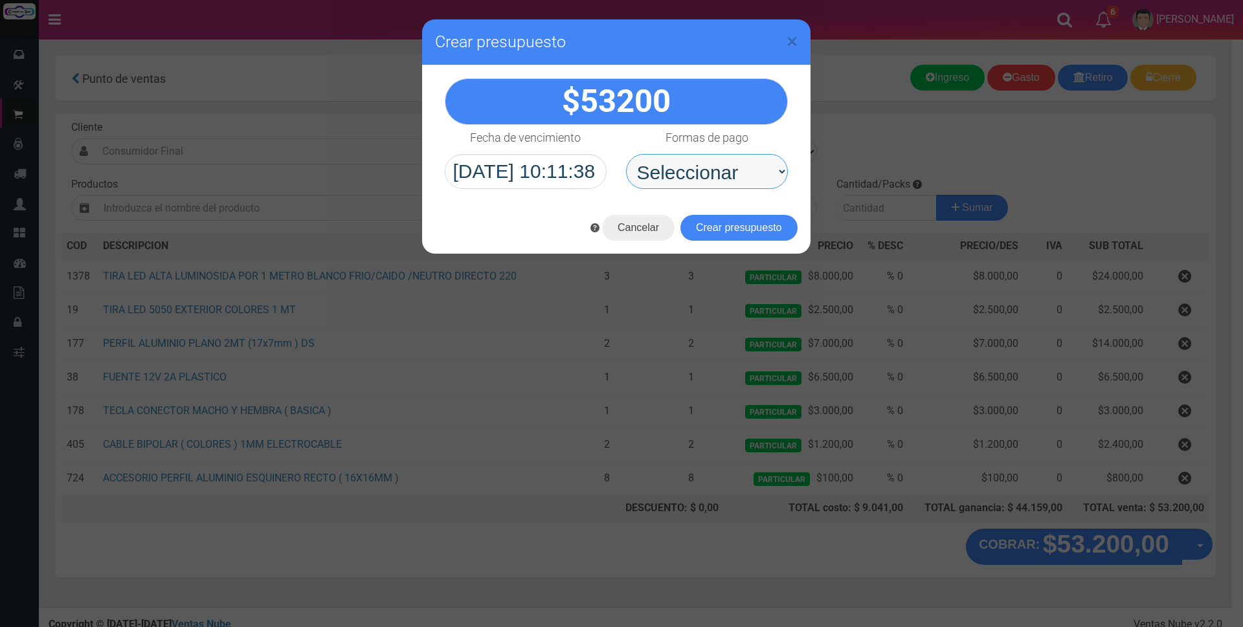
click at [741, 167] on select "Seleccionar Efectivo Tarjeta de Crédito Depósito Débito" at bounding box center [707, 171] width 162 height 35
select select "Tarjeta de Crédito"
click at [626, 154] on select "Seleccionar Efectivo Tarjeta de Crédito Depósito Débito" at bounding box center [707, 171] width 162 height 35
click at [723, 233] on button "Crear presupuesto" at bounding box center [738, 228] width 117 height 26
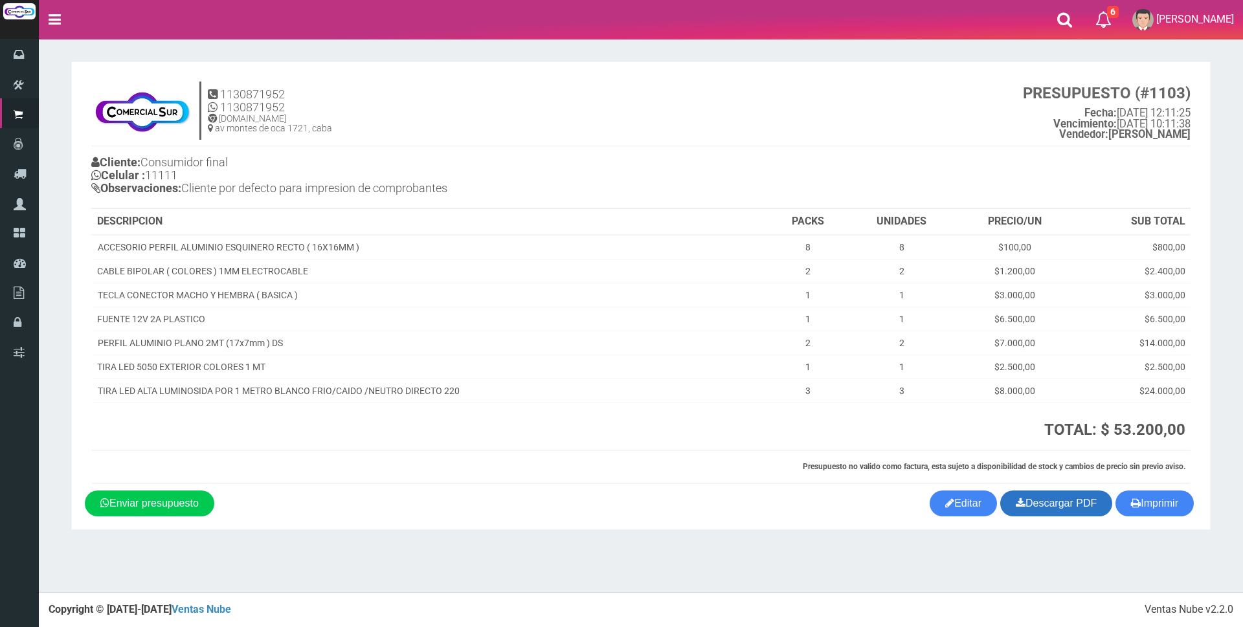
click at [1066, 511] on link "Descargar PDF" at bounding box center [1056, 504] width 112 height 26
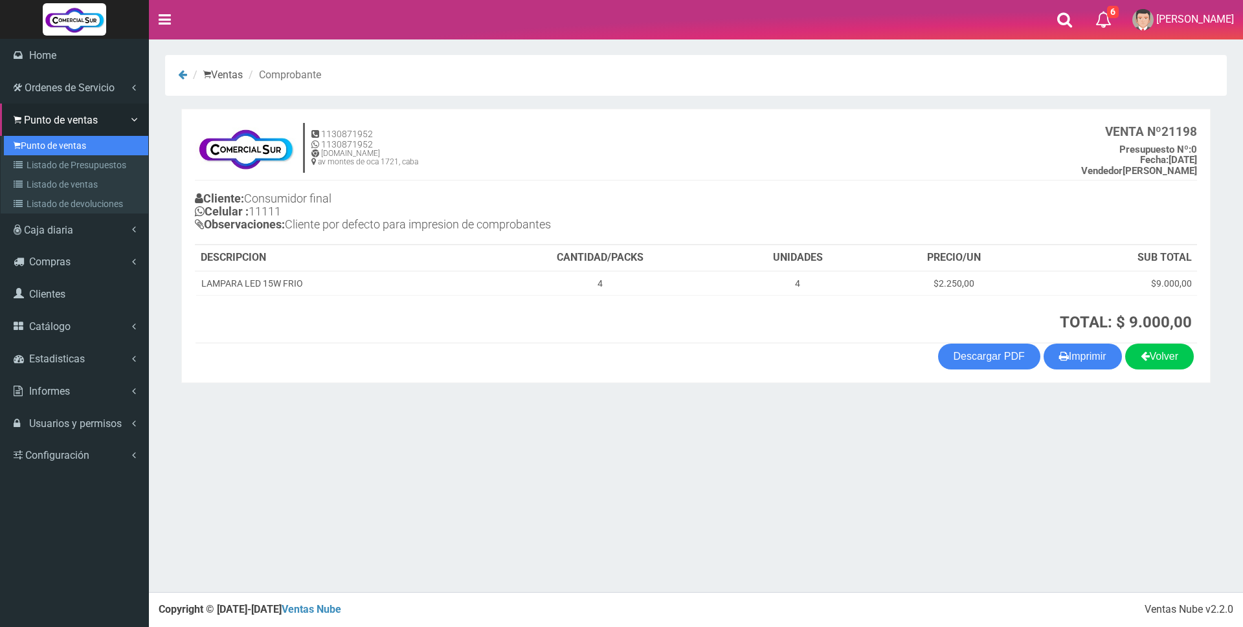
click at [45, 144] on link "Punto de ventas" at bounding box center [76, 145] width 144 height 19
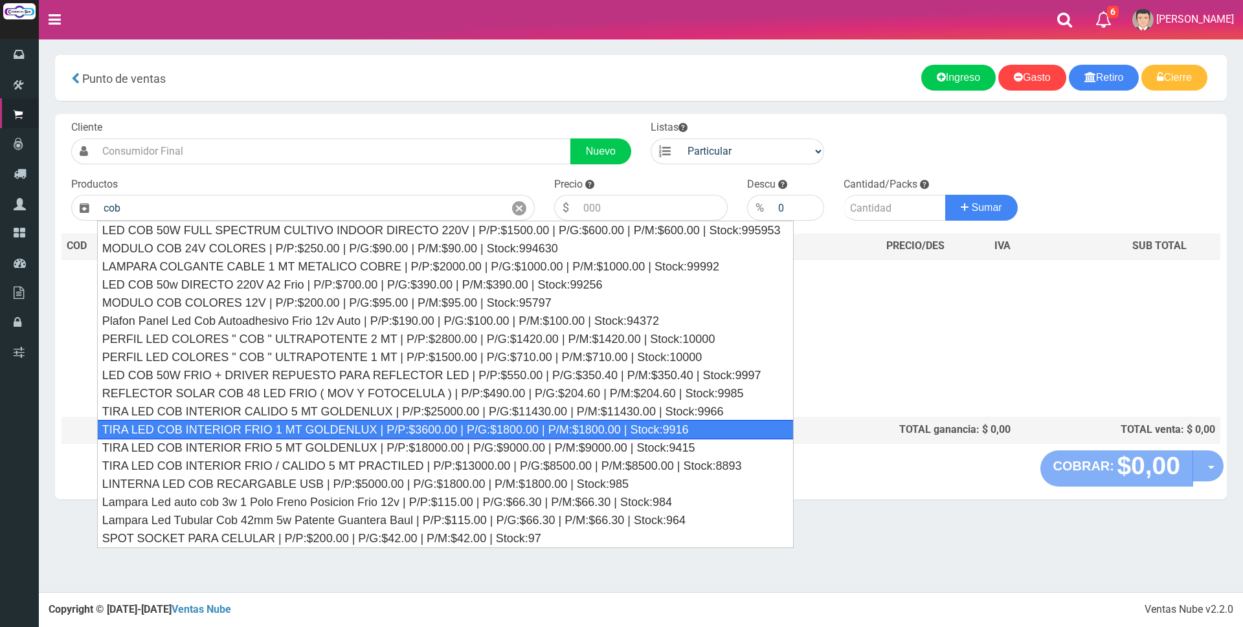
click at [427, 427] on div "TIRA LED COB INTERIOR FRIO 1 MT GOLDENLUX | P/P:$3600.00 | P/G:$1800.00 | P/M:$…" at bounding box center [445, 429] width 697 height 19
type input "TIRA LED COB INTERIOR FRIO 1 MT GOLDENLUX | P/P:$3600.00 | P/G:$1800.00 | P/M:$…"
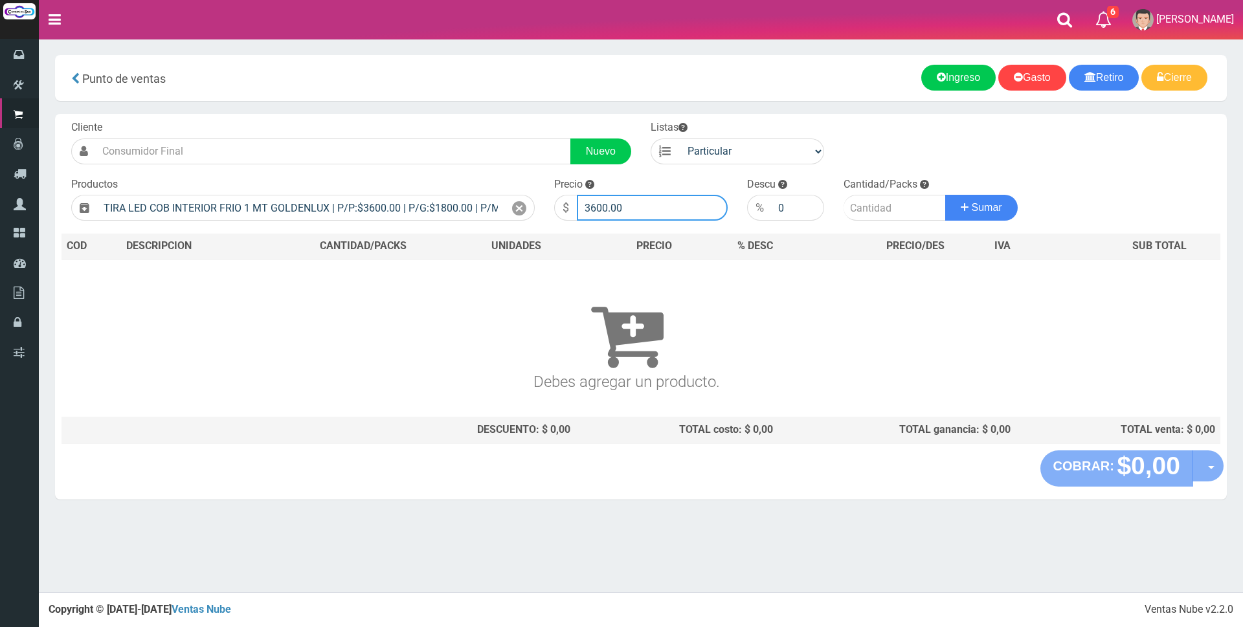
click at [646, 208] on input "3600.00" at bounding box center [652, 208] width 151 height 26
type input "3"
type input "5000"
click at [857, 206] on input "number" at bounding box center [895, 208] width 102 height 26
type input "2"
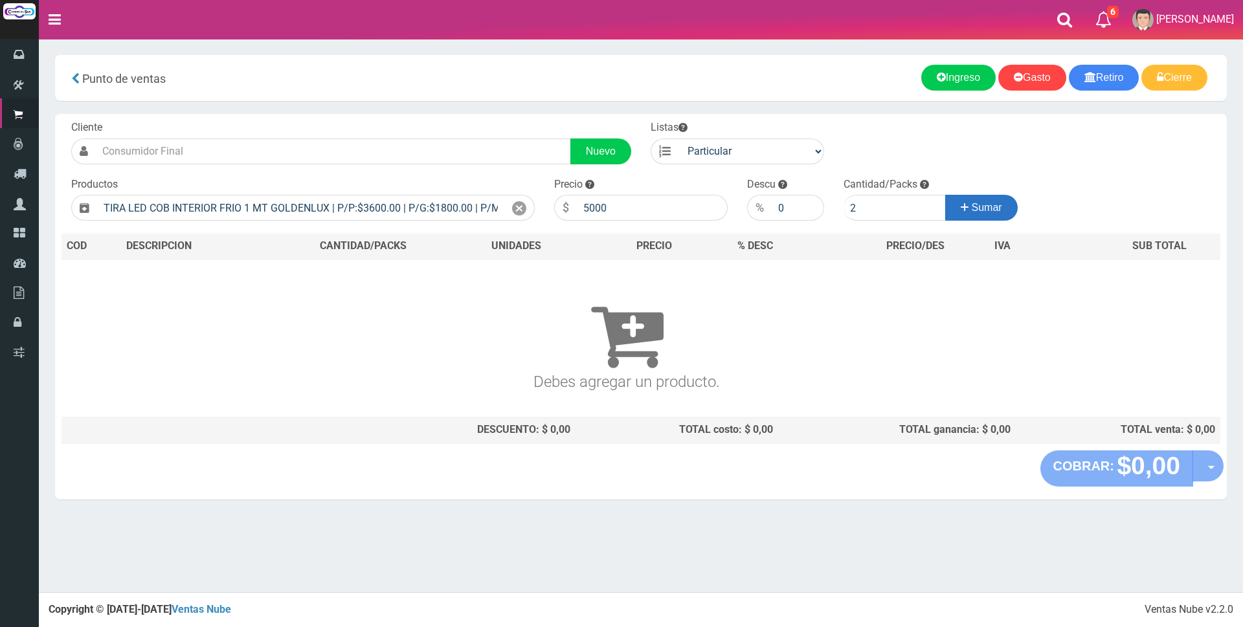
click at [998, 216] on button "Sumar" at bounding box center [981, 208] width 73 height 26
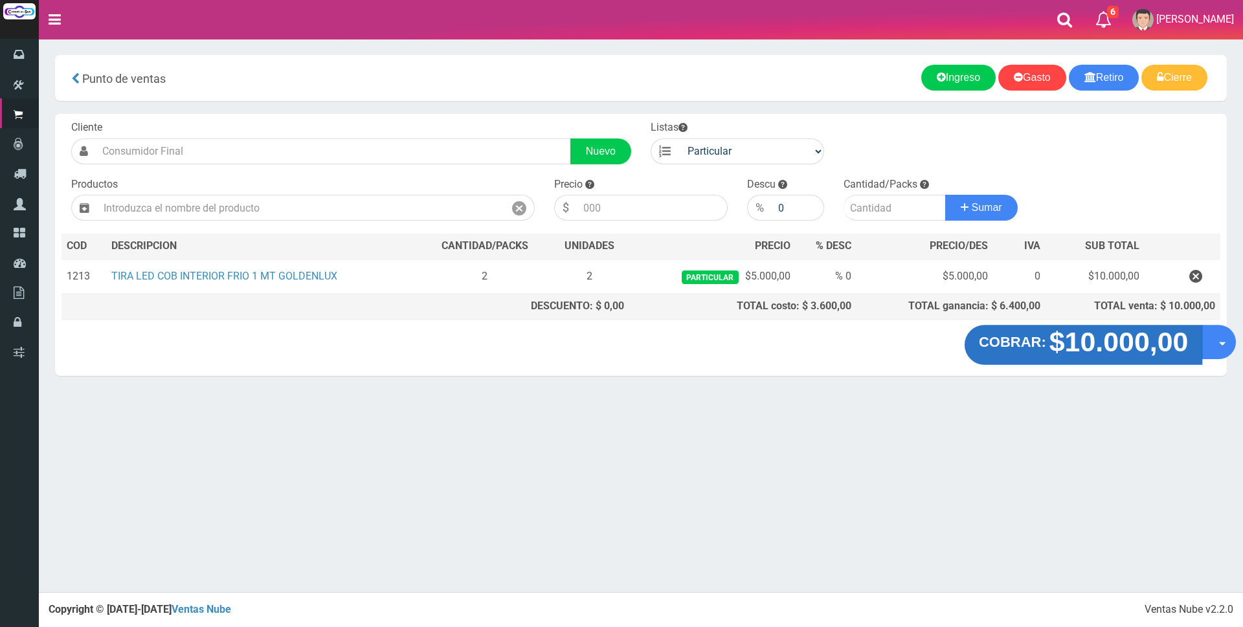
click at [1092, 348] on strong "$10.000,00" at bounding box center [1119, 342] width 139 height 30
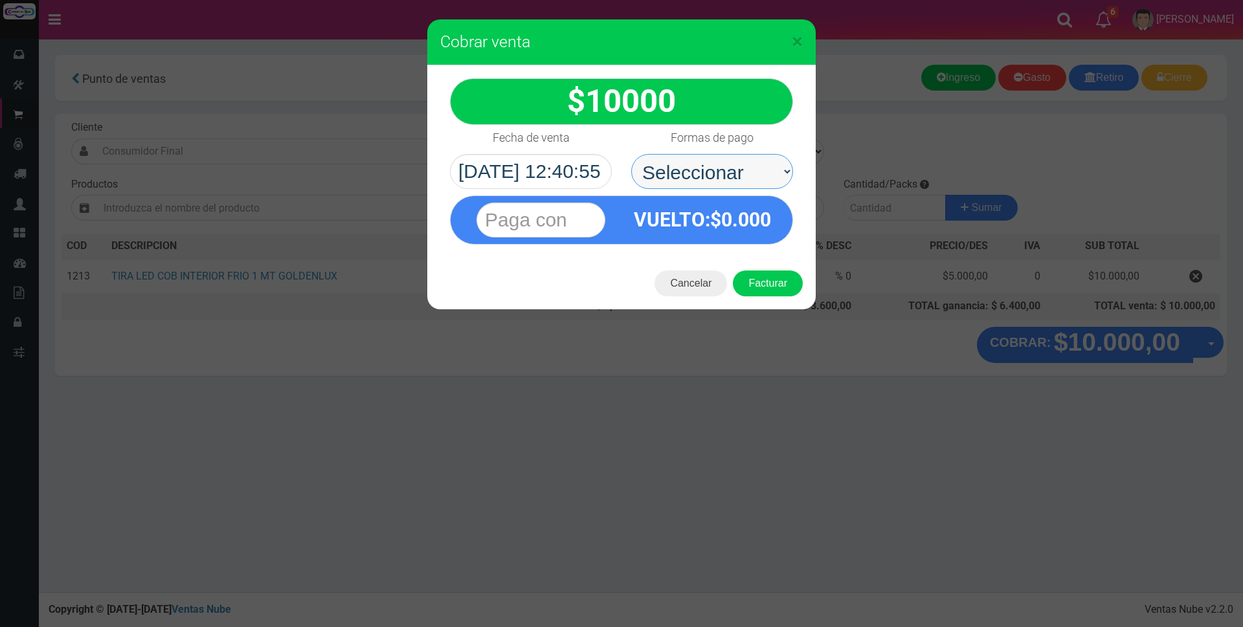
click at [674, 175] on select "Seleccionar Efectivo Tarjeta de Crédito Depósito Débito" at bounding box center [712, 171] width 162 height 35
select select "Tarjeta de Crédito"
click at [631, 154] on select "Seleccionar Efectivo Tarjeta de Crédito Depósito Débito" at bounding box center [712, 171] width 162 height 35
click at [577, 221] on input "text" at bounding box center [541, 220] width 129 height 35
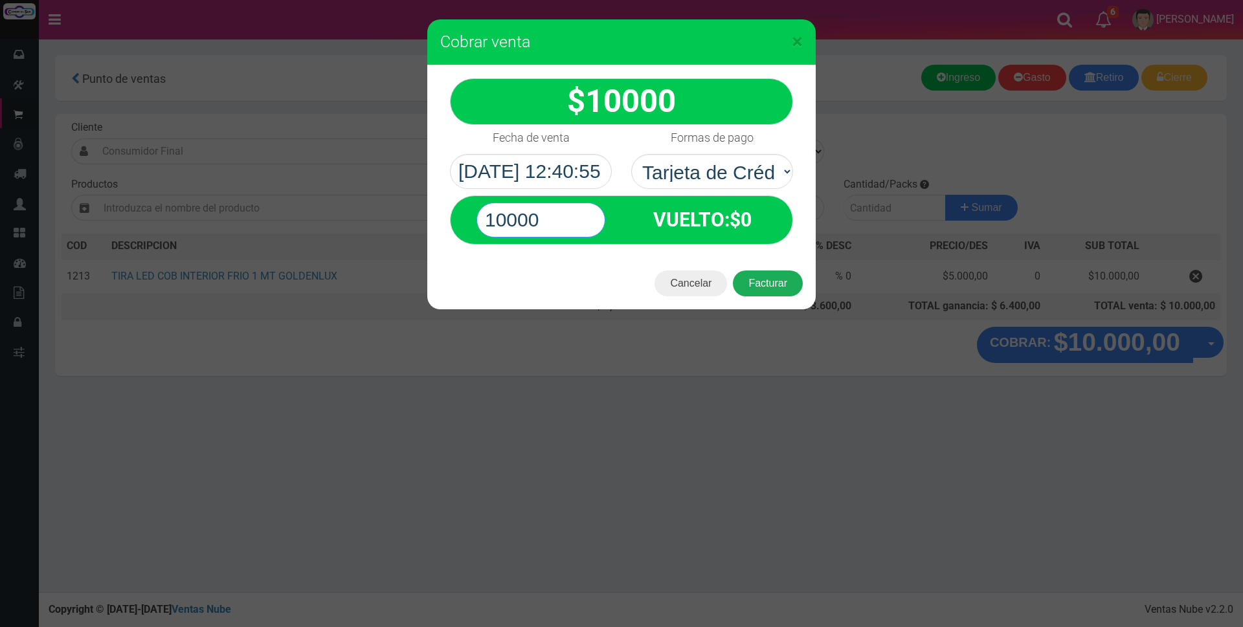
type input "10000"
click at [785, 278] on button "Facturar" at bounding box center [768, 284] width 70 height 26
